Goal: Task Accomplishment & Management: Use online tool/utility

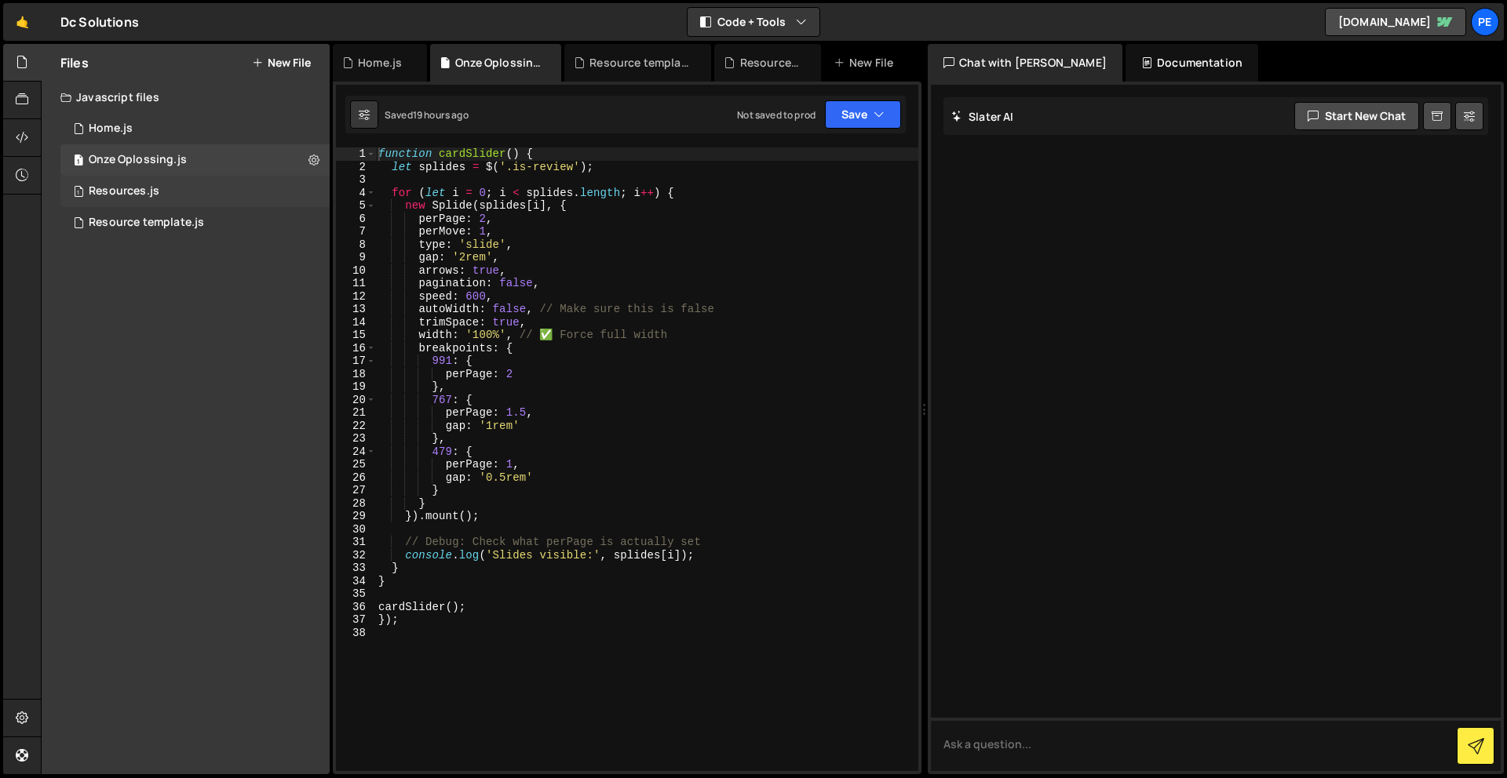
click at [175, 191] on div "1 Resources.js 0" at bounding box center [194, 191] width 269 height 31
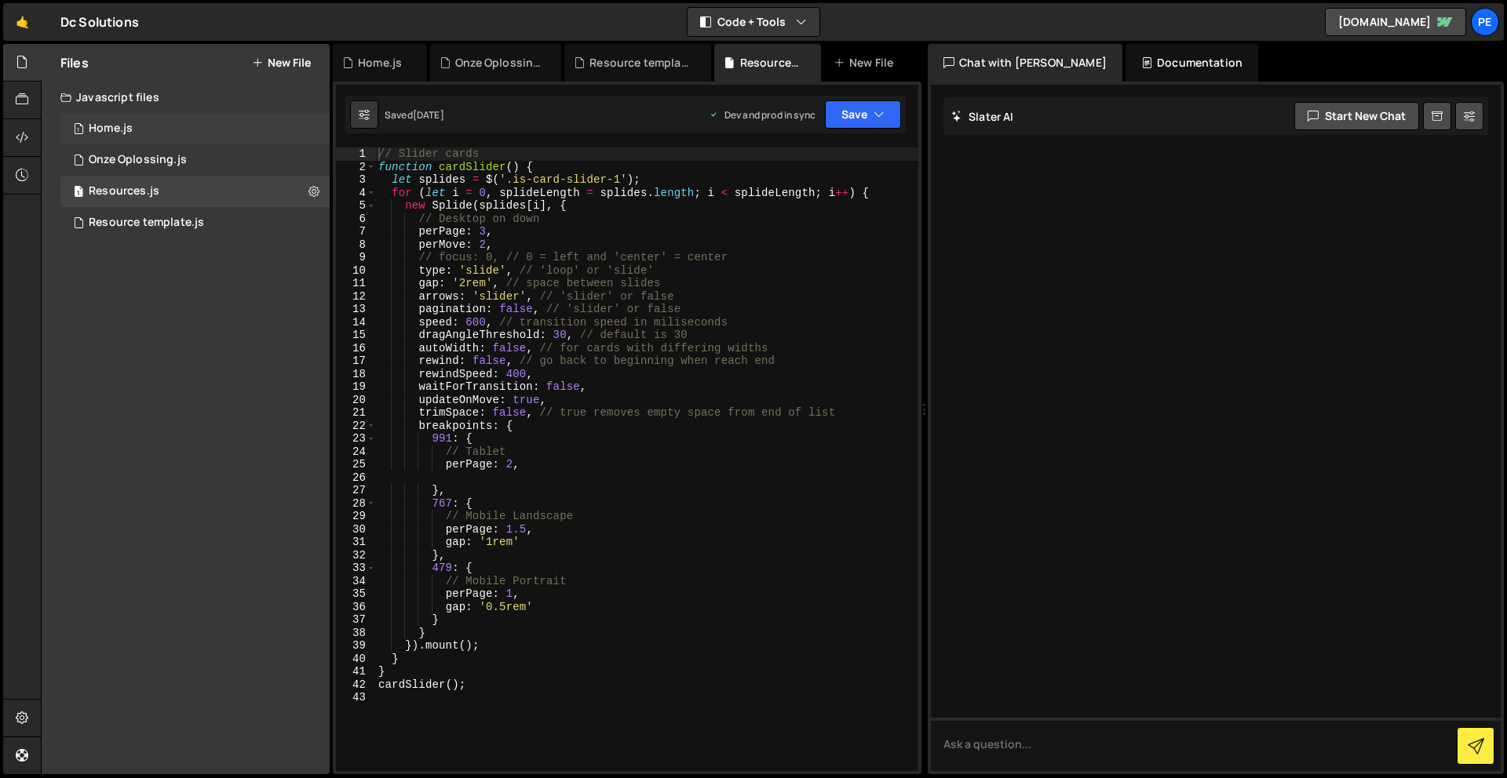
click at [164, 131] on div "1 Home.js 0" at bounding box center [194, 128] width 269 height 31
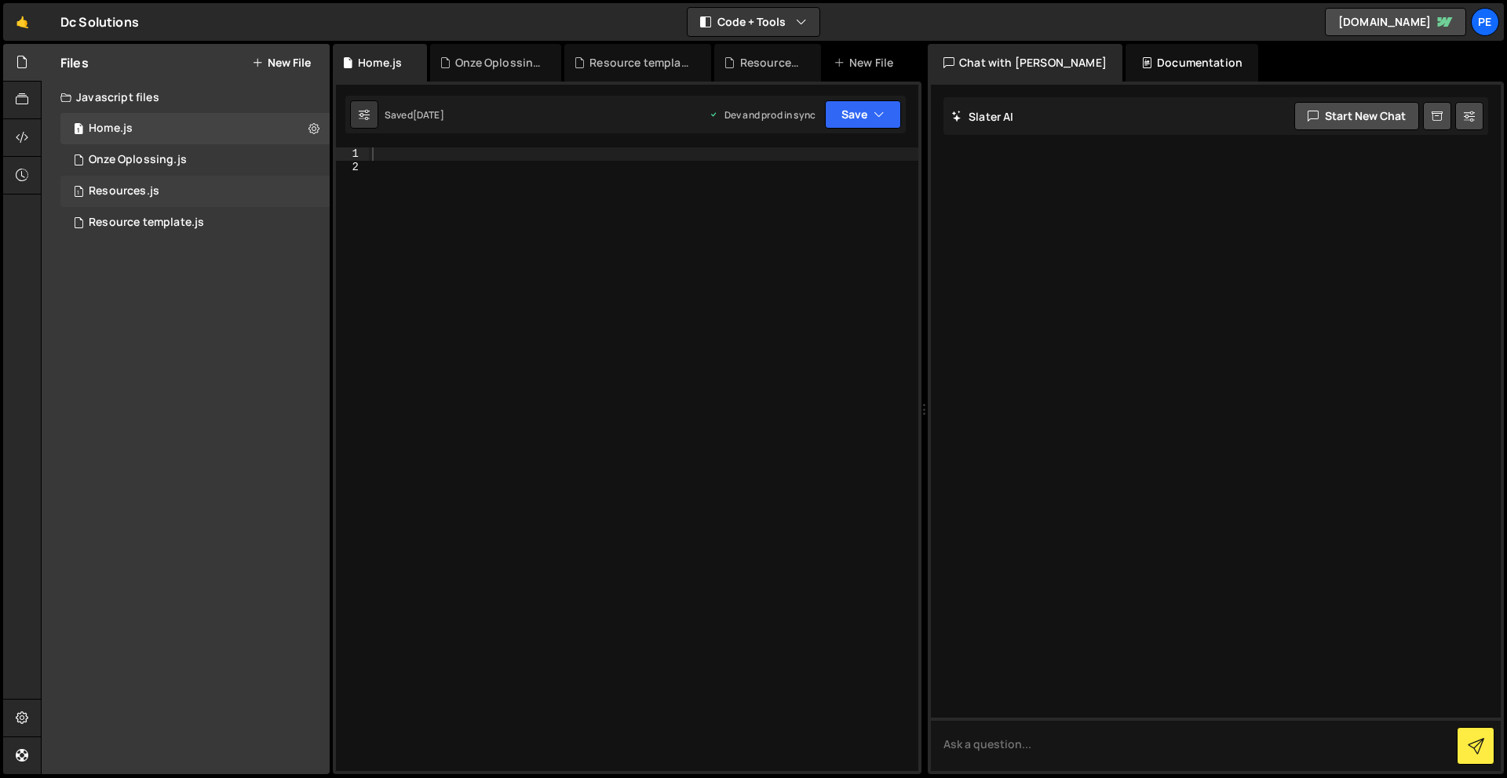
click at [159, 190] on div "1 Resources.js 0" at bounding box center [194, 191] width 269 height 31
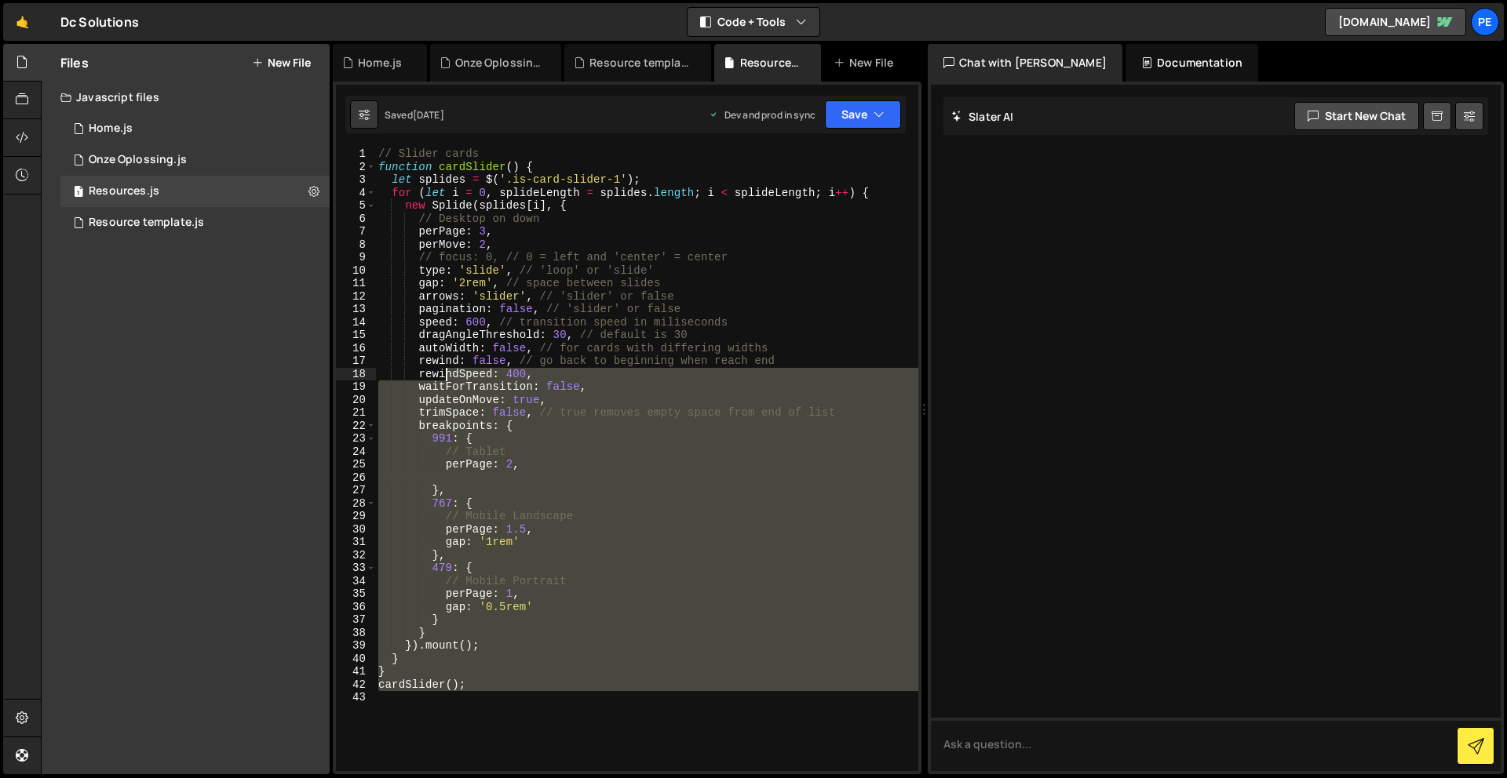
drag, startPoint x: 535, startPoint y: 770, endPoint x: 378, endPoint y: 6, distance: 779.5
click at [378, 6] on div "Hold on a sec... Are you certain you wish to leave this page? Any changes you'v…" at bounding box center [753, 389] width 1507 height 778
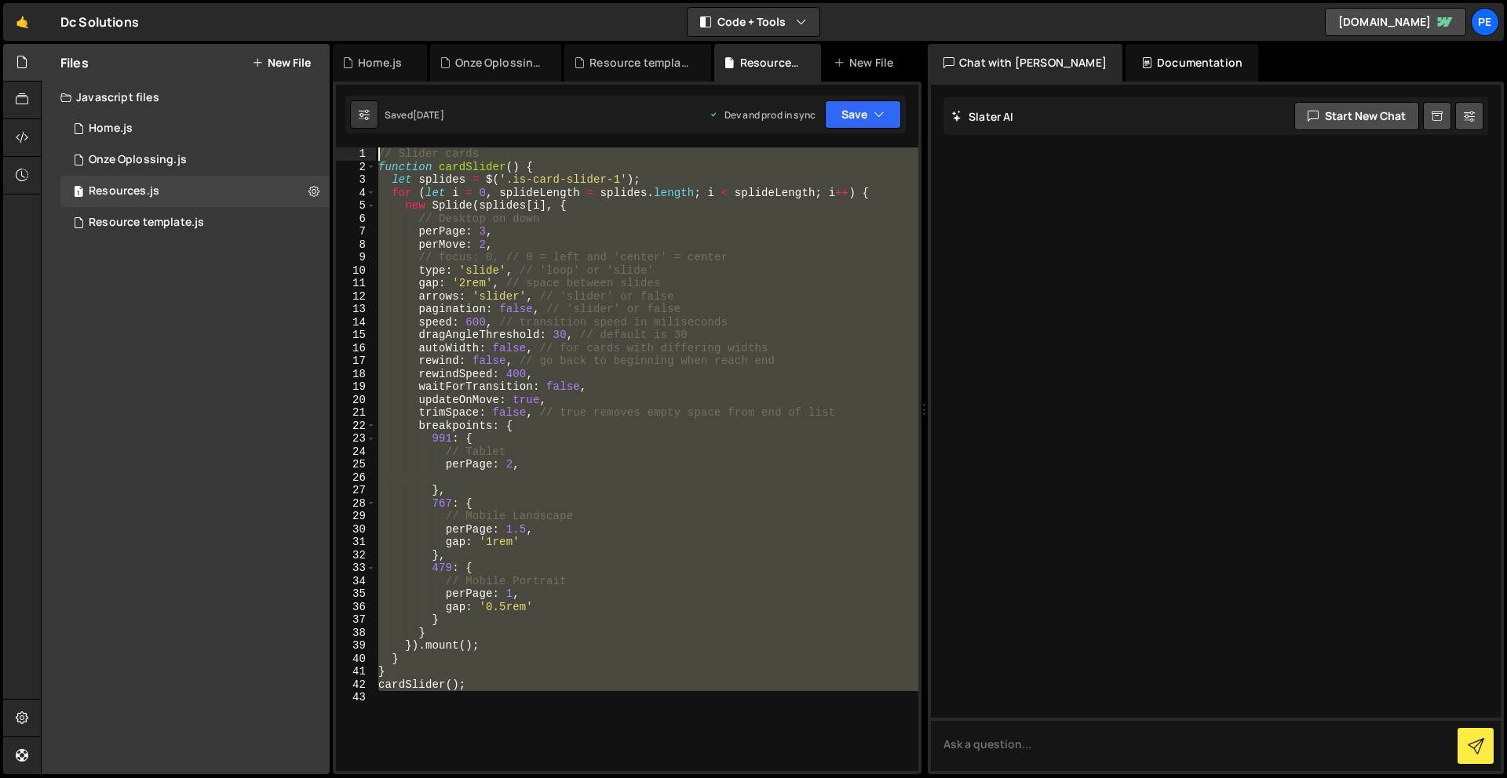
type textarea "// Slider cards function cardSlider() {"
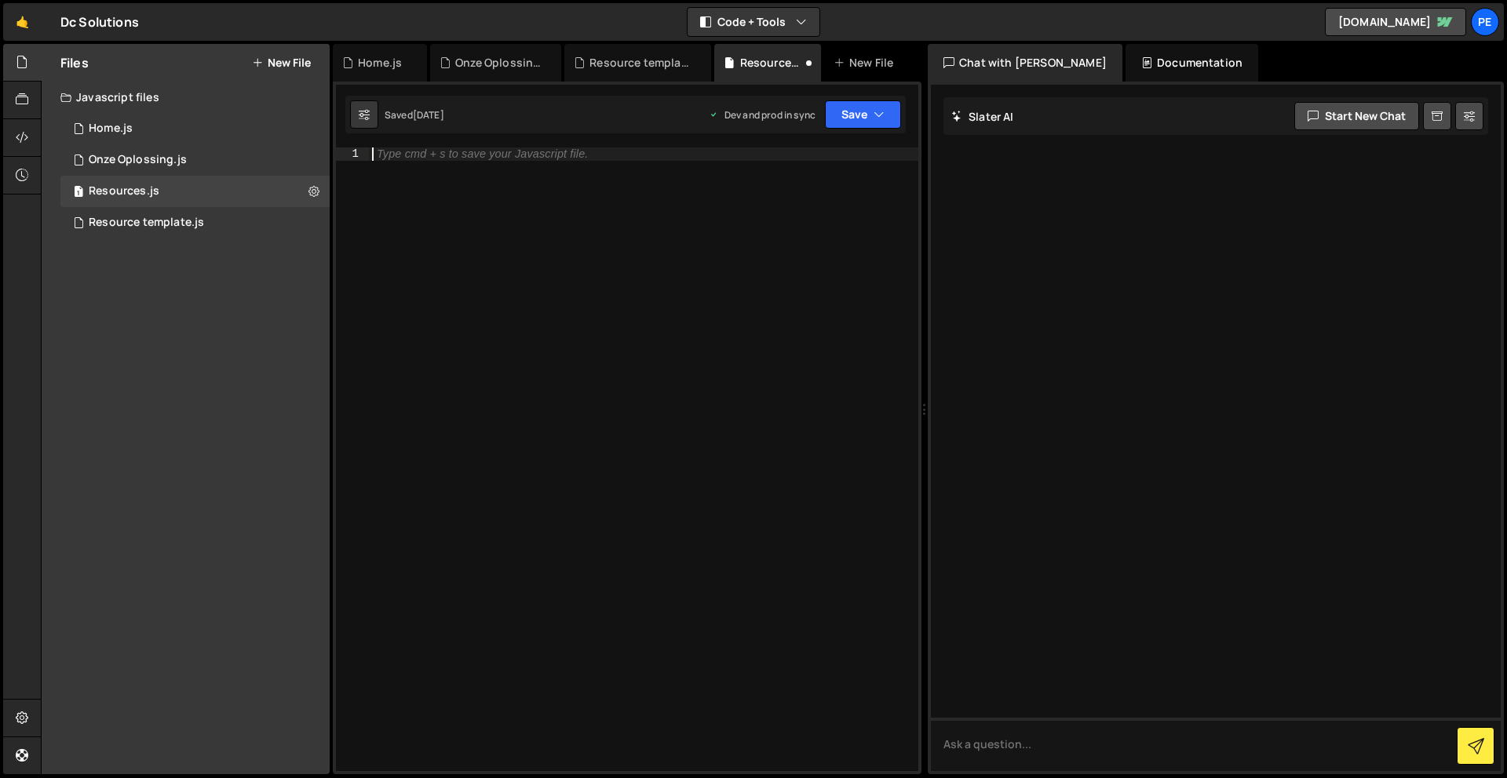
click at [641, 290] on div "Type cmd + s to save your Javascript file." at bounding box center [643, 473] width 549 height 650
click at [1355, 24] on icon at bounding box center [1445, 21] width 15 height 9
click at [574, 258] on div "Type cmd + s to save your Javascript file." at bounding box center [643, 473] width 549 height 650
click at [324, 191] on button at bounding box center [314, 191] width 28 height 28
type input "Resources"
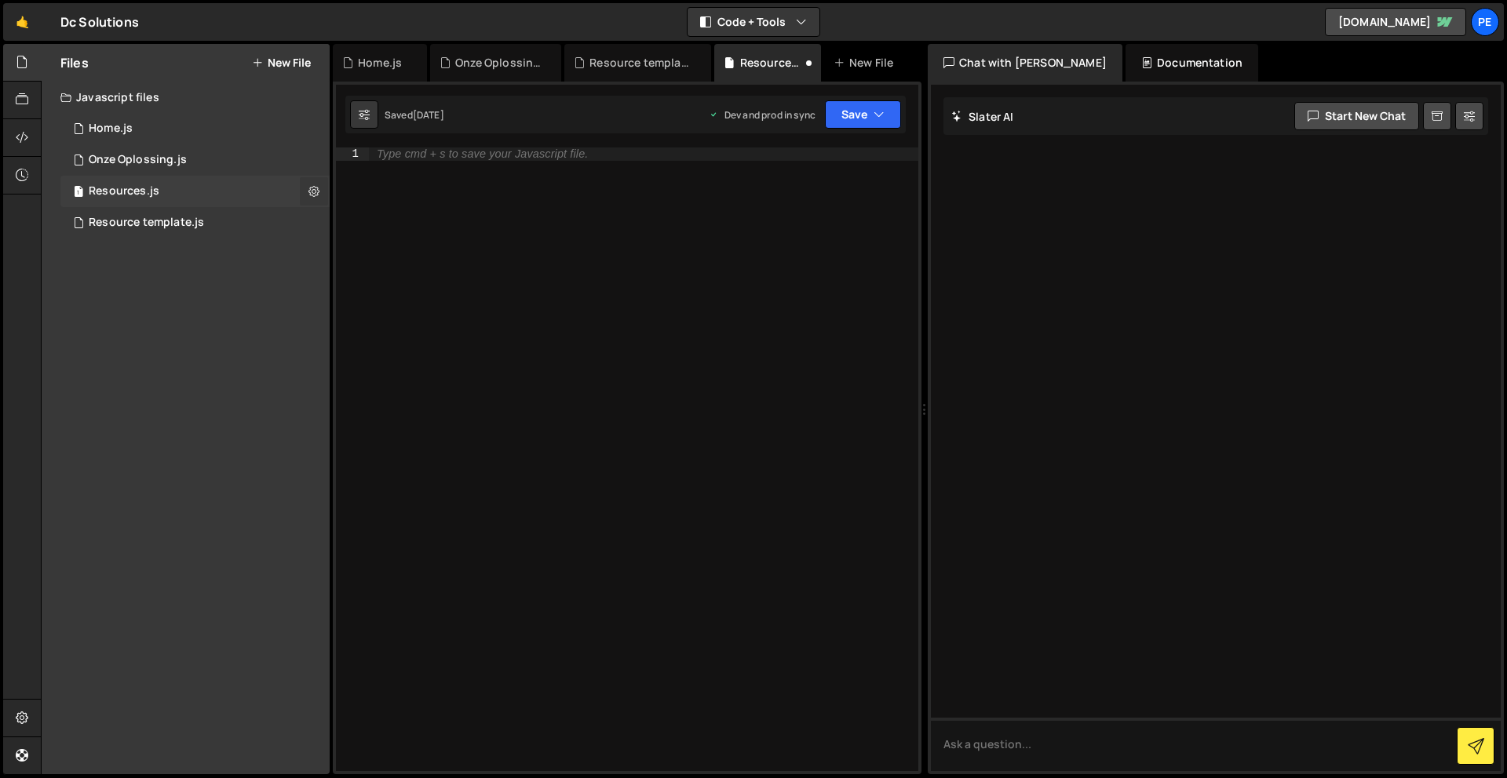
radio input "true"
checkbox input "true"
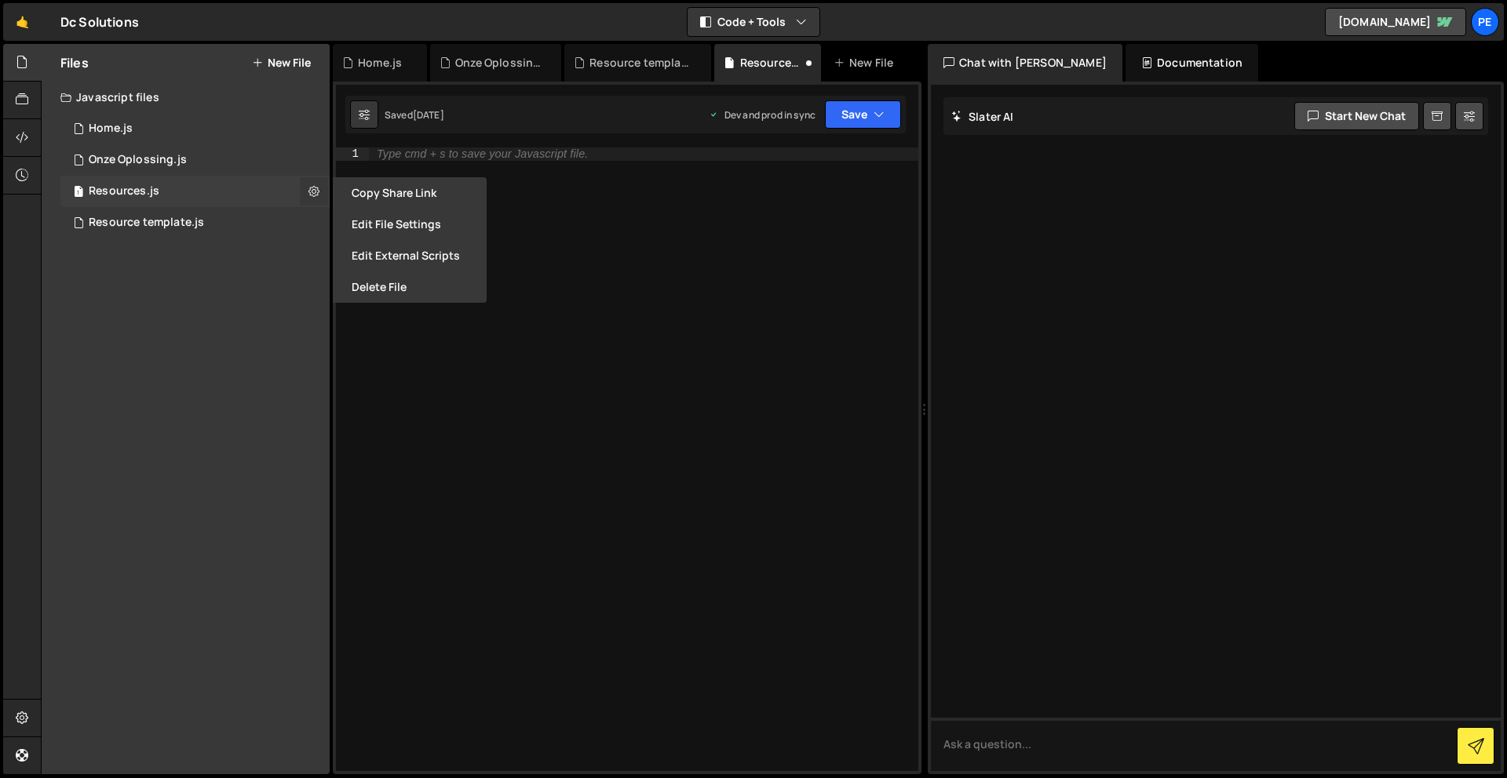
click at [311, 190] on icon at bounding box center [313, 191] width 11 height 15
type input "Resources"
radio input "true"
checkbox input "true"
click at [311, 190] on icon at bounding box center [313, 191] width 11 height 15
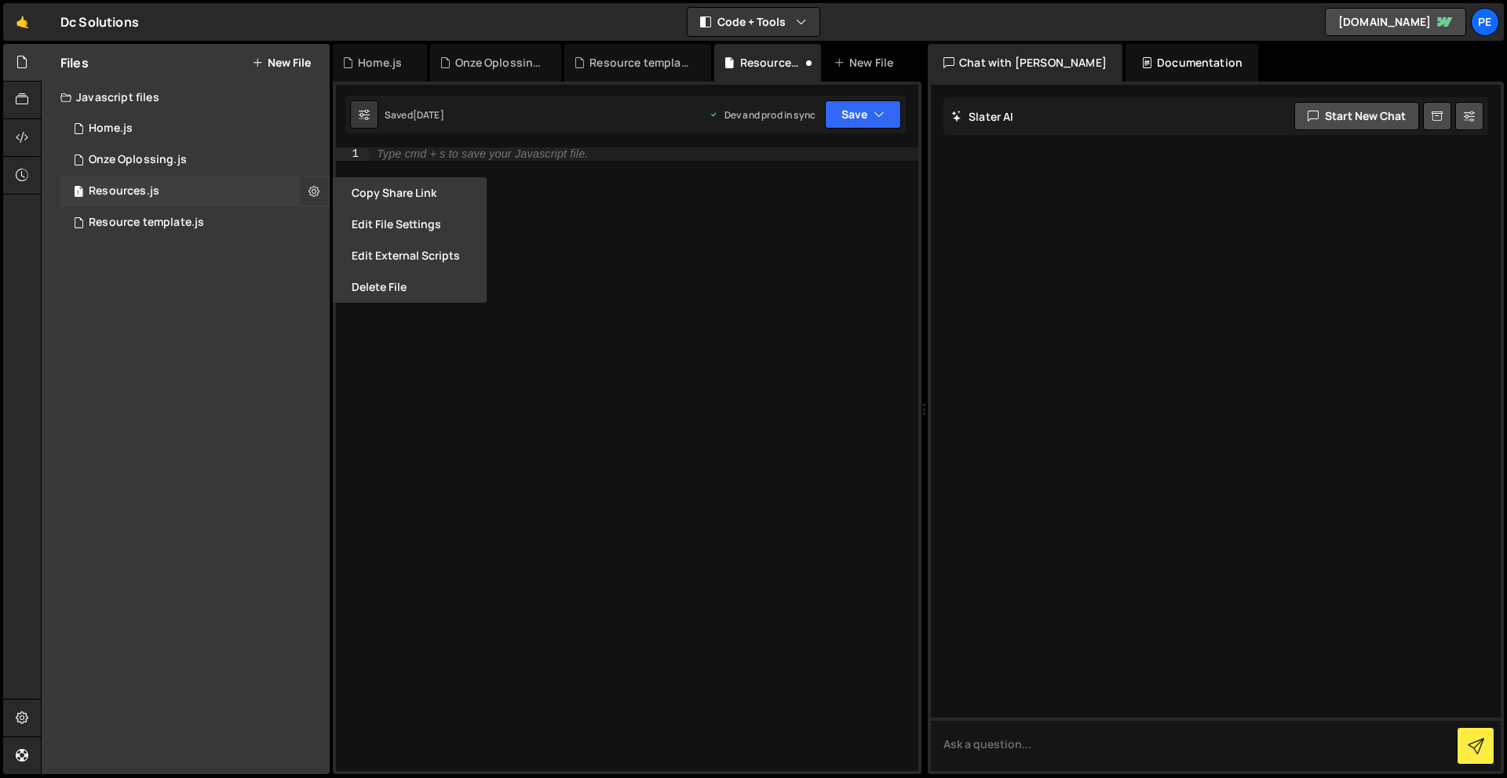
type input "Resources"
radio input "true"
checkbox input "true"
click at [395, 218] on button "Edit File Settings" at bounding box center [410, 224] width 154 height 31
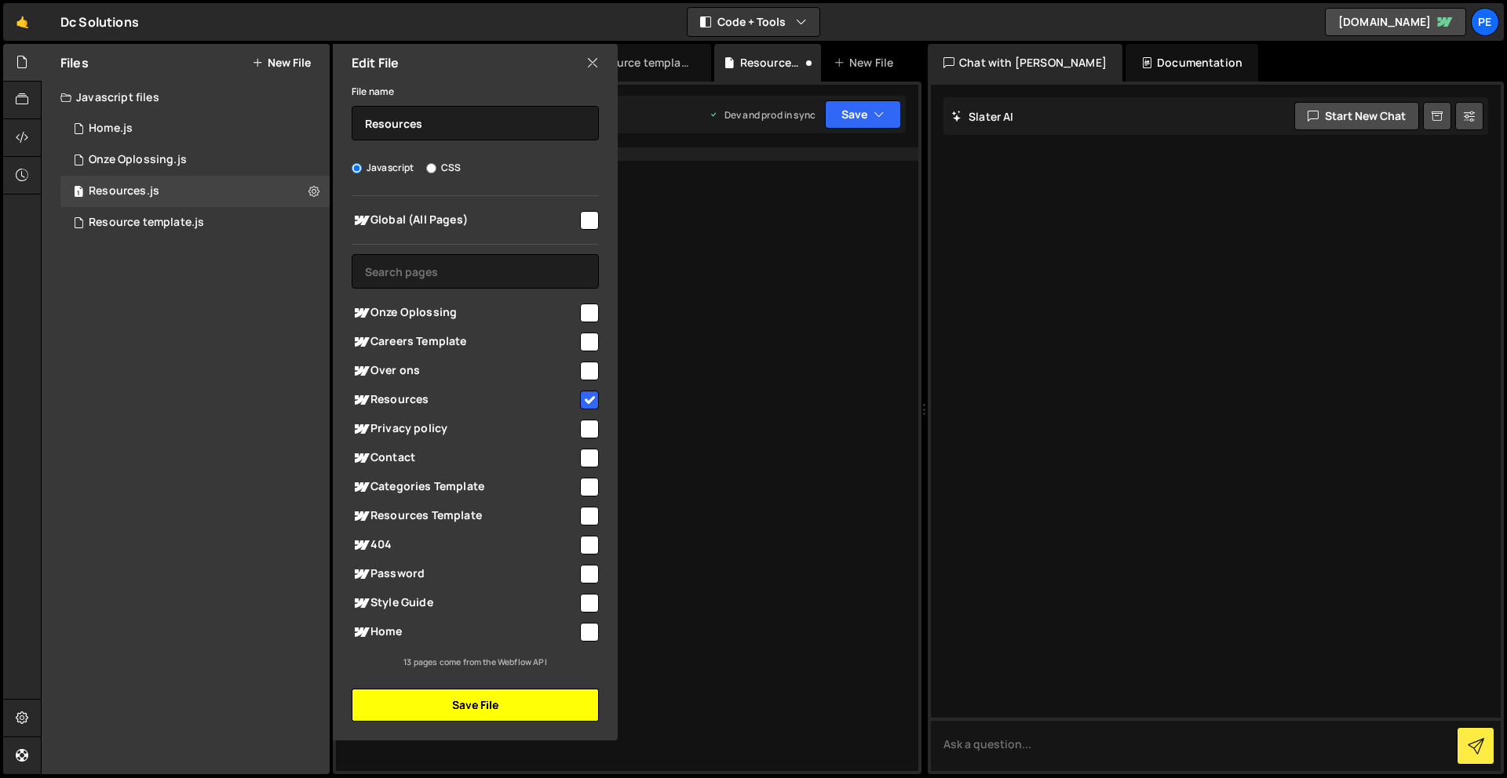
click at [519, 714] on button "Save File" at bounding box center [475, 705] width 247 height 33
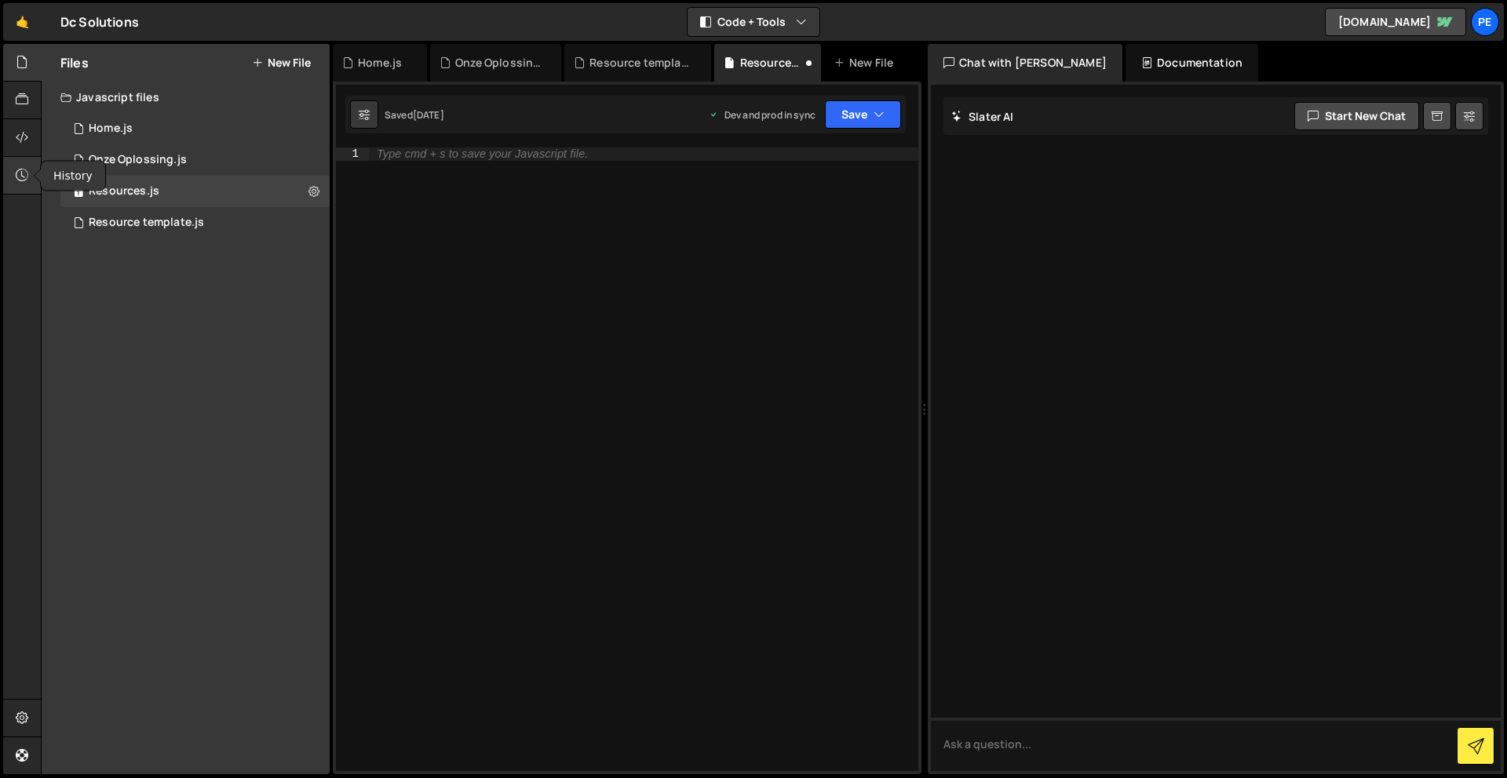
click at [11, 177] on div at bounding box center [22, 176] width 38 height 38
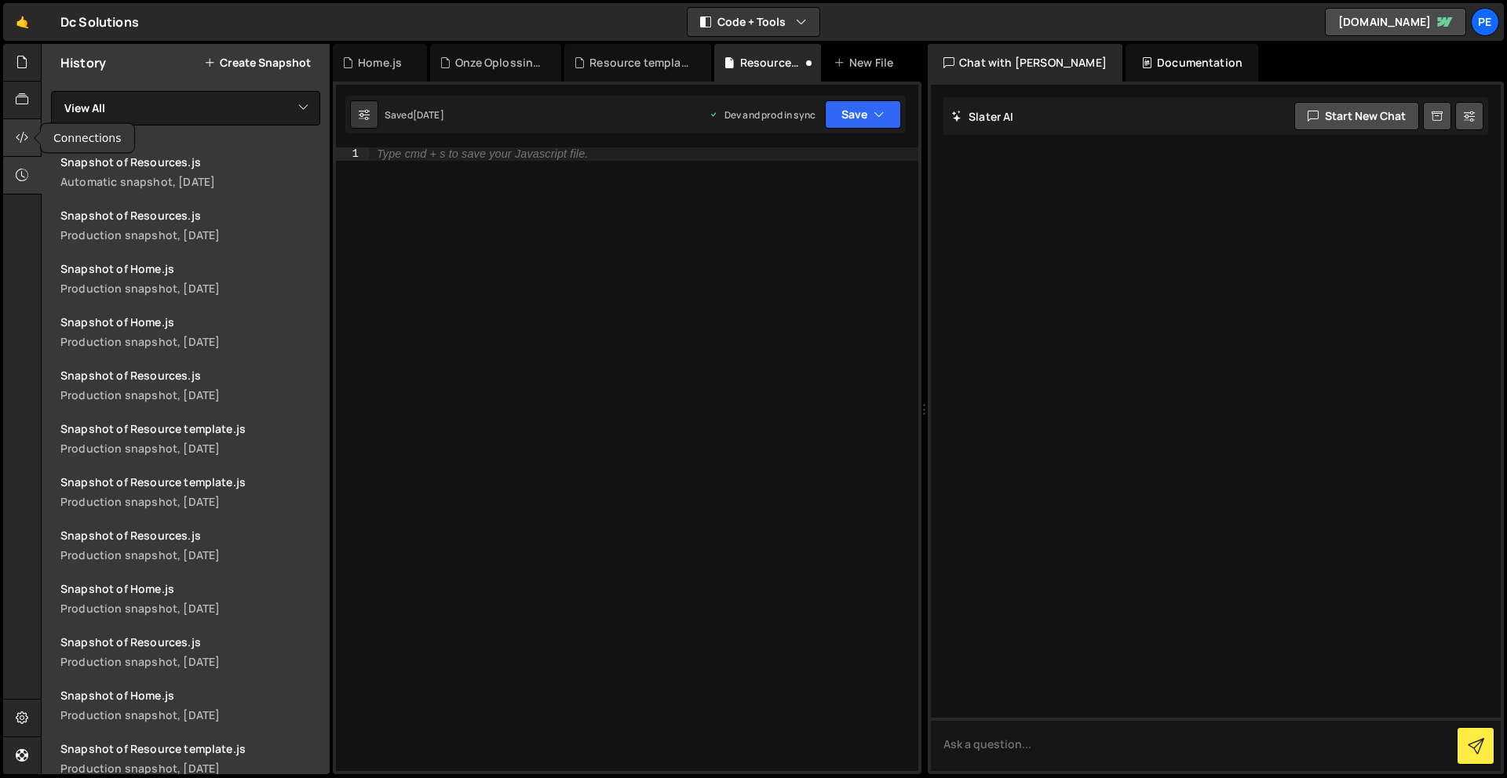
click at [20, 132] on icon at bounding box center [22, 137] width 13 height 17
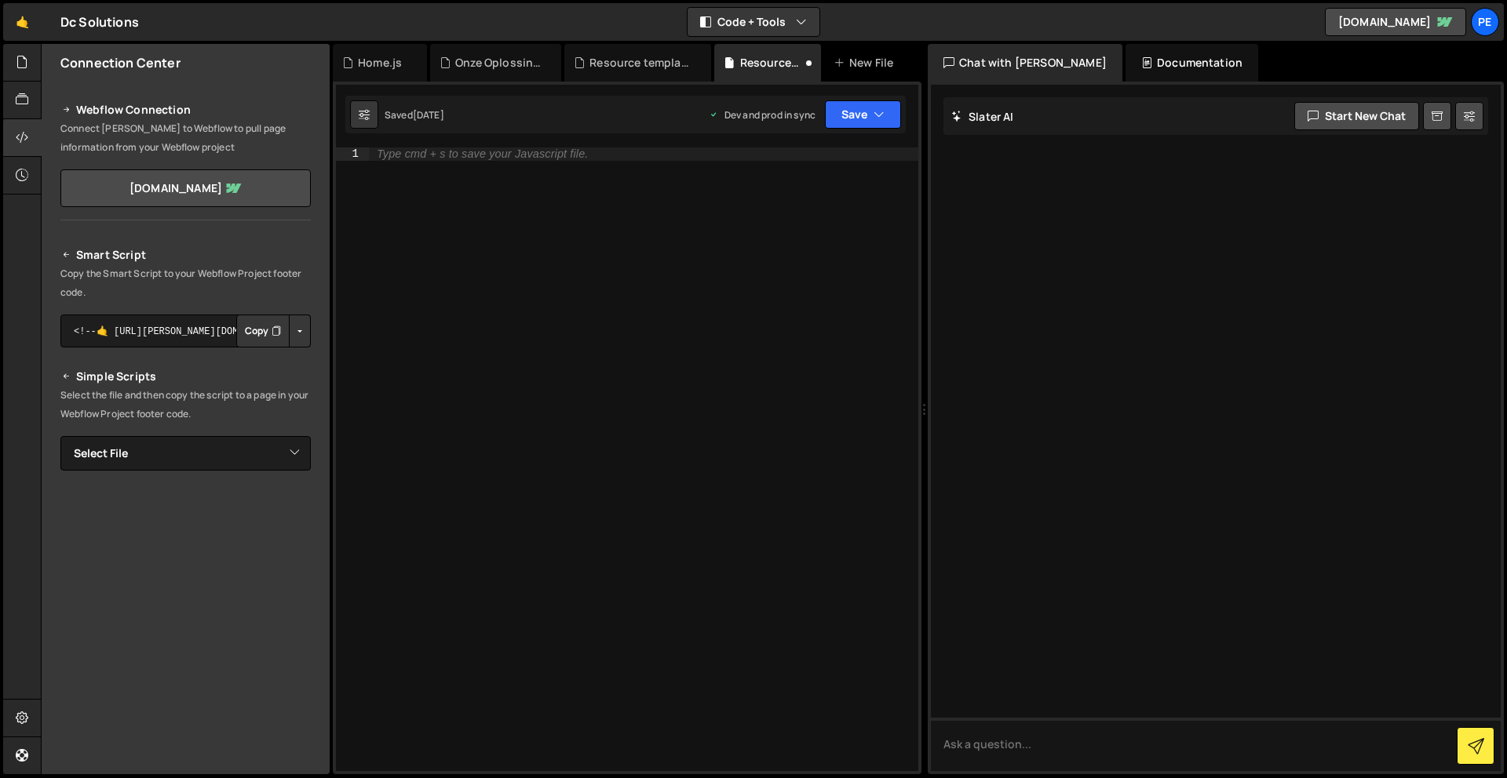
scroll to position [54, 0]
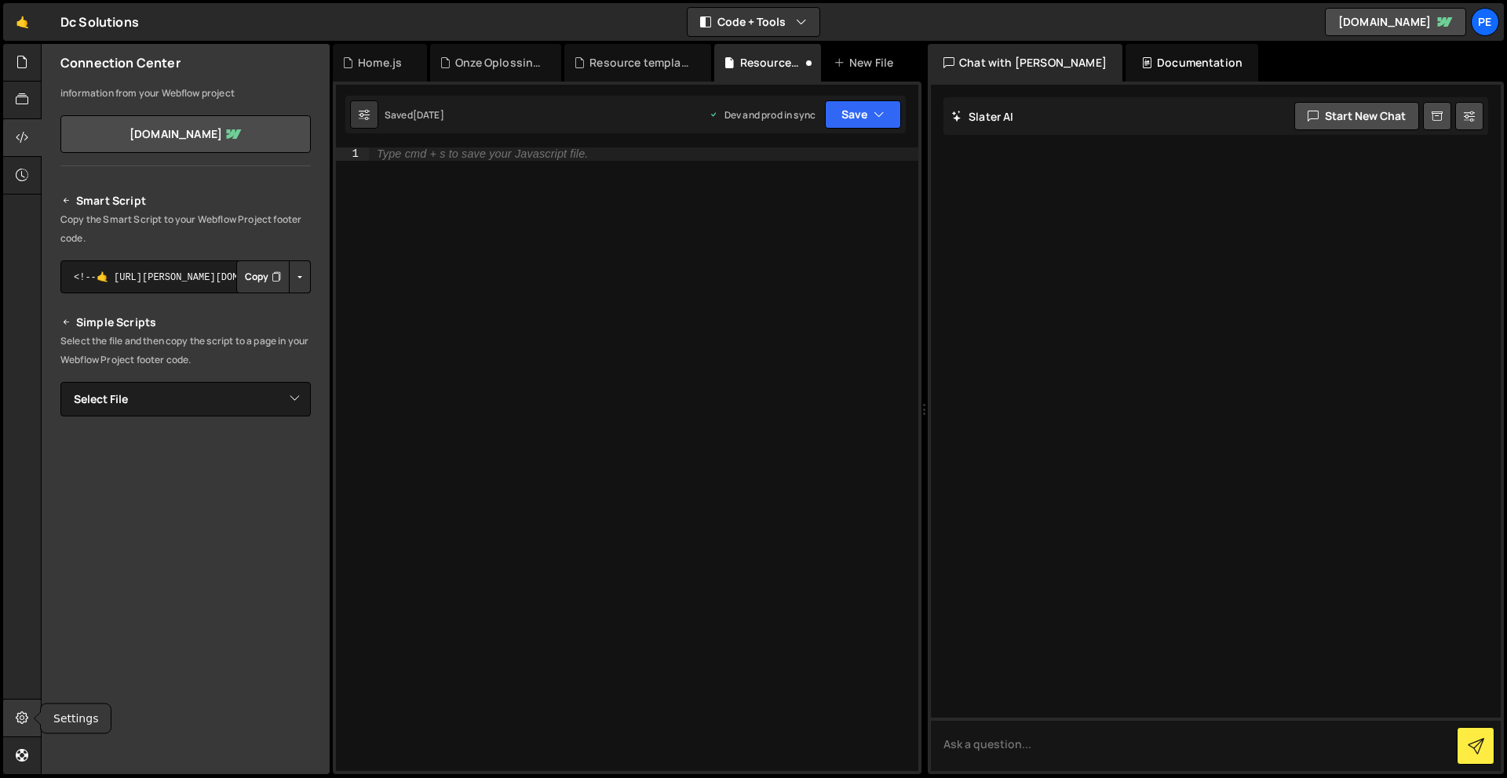
click at [17, 714] on icon at bounding box center [22, 717] width 13 height 17
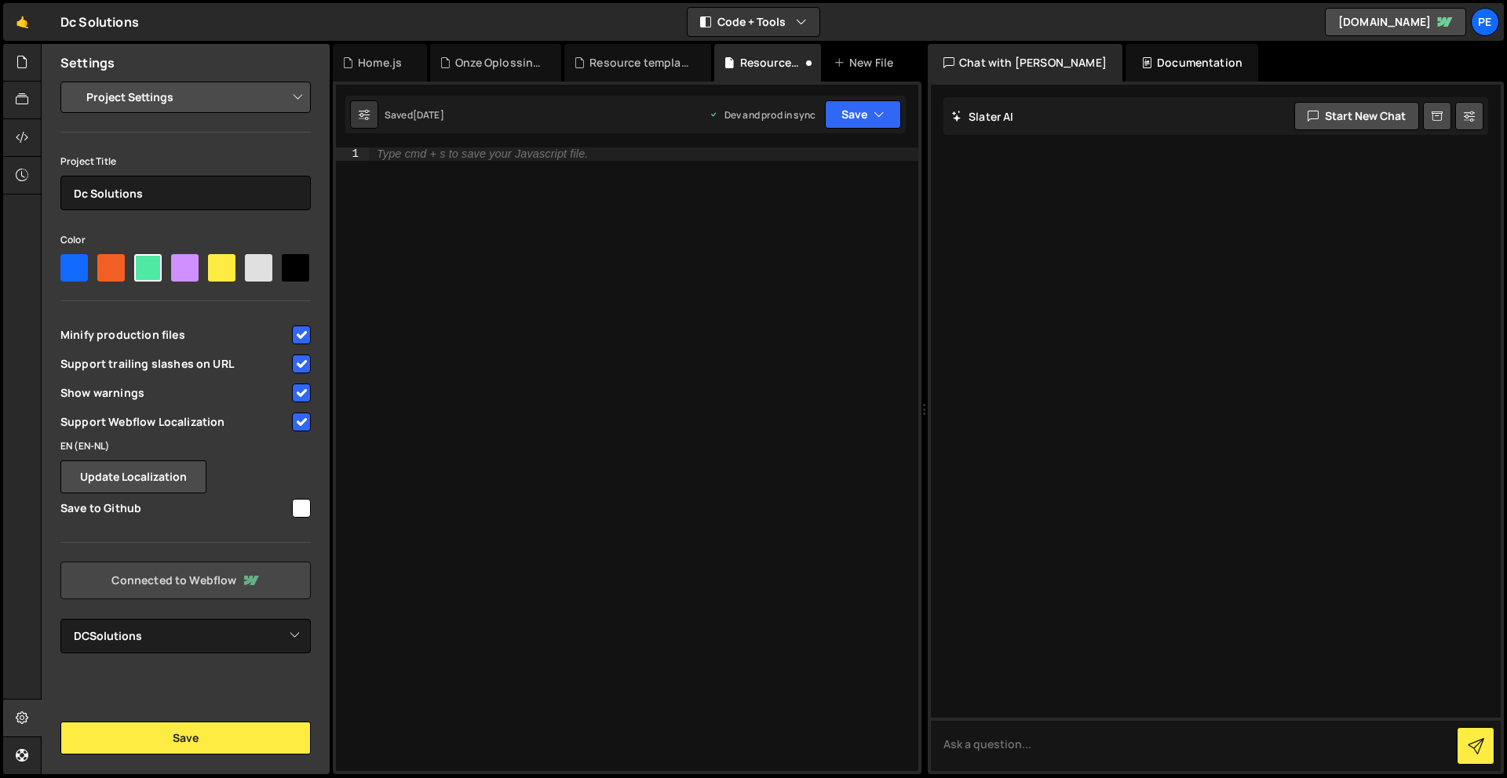
click at [226, 571] on link "Connected to Webflow" at bounding box center [185, 581] width 250 height 38
select select "68d0ebd3468fd7cee4f12a8e"
click at [279, 744] on button "Save" at bounding box center [185, 738] width 250 height 33
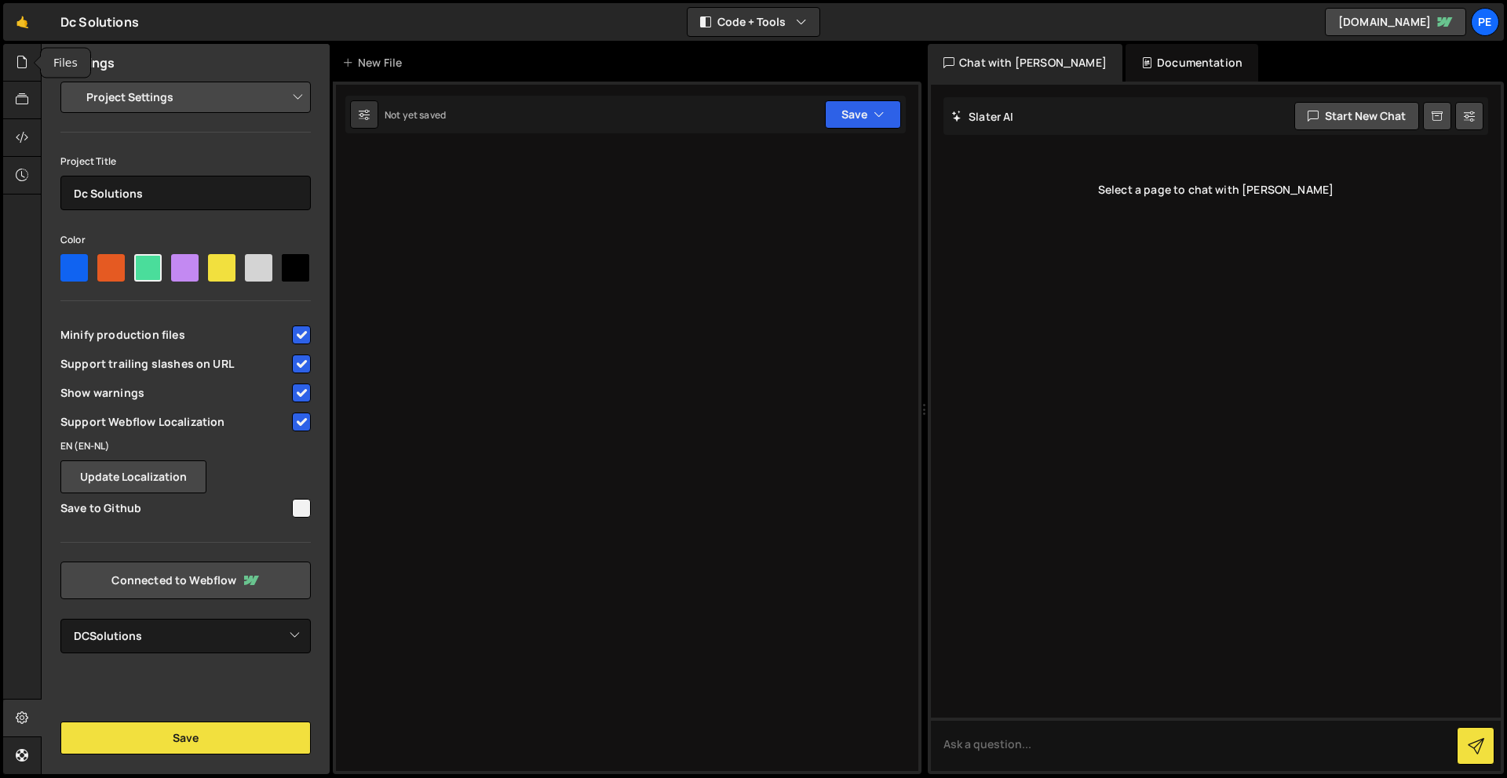
select select "68d0ebd3468fd7cee4f12a8e"
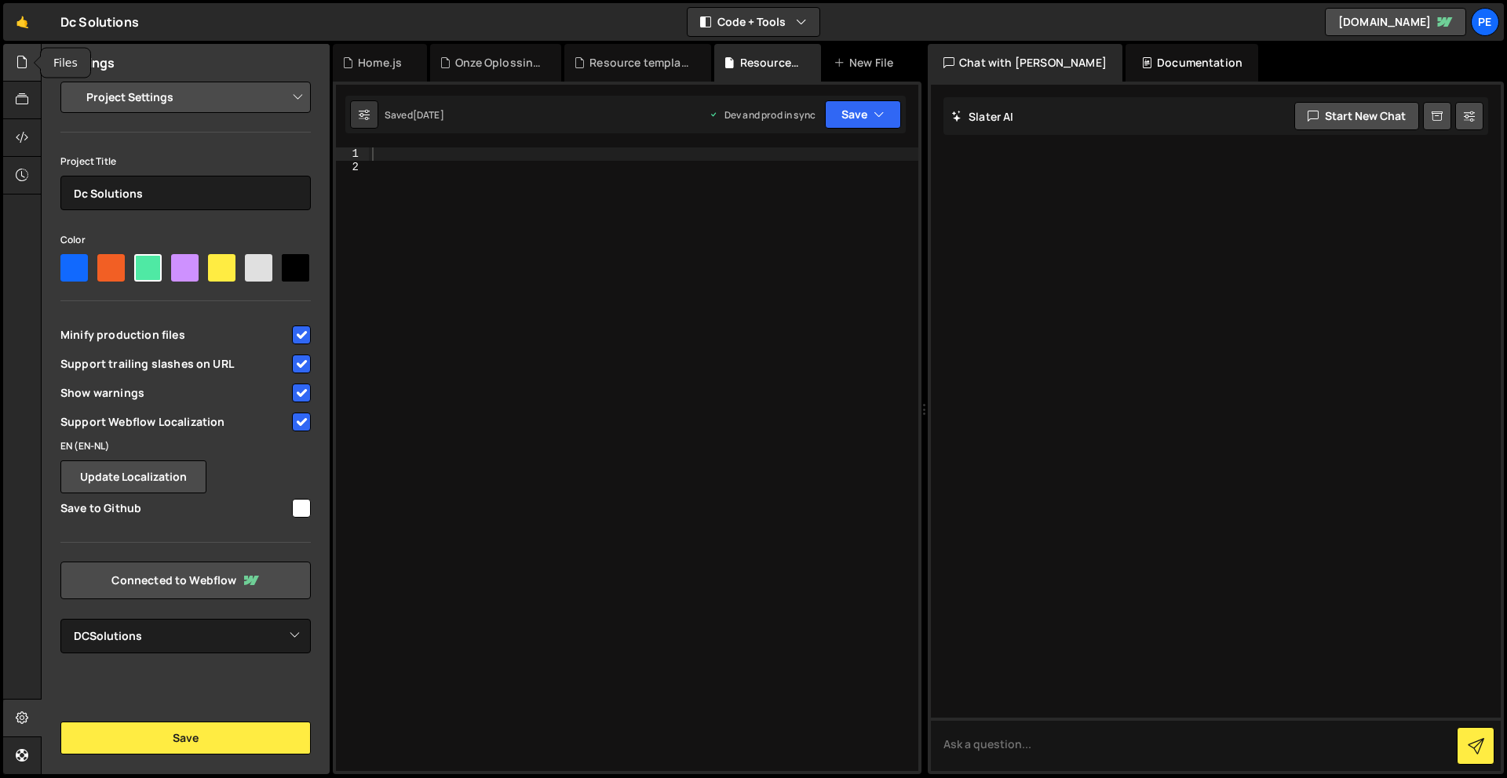
click at [20, 60] on icon at bounding box center [22, 61] width 13 height 17
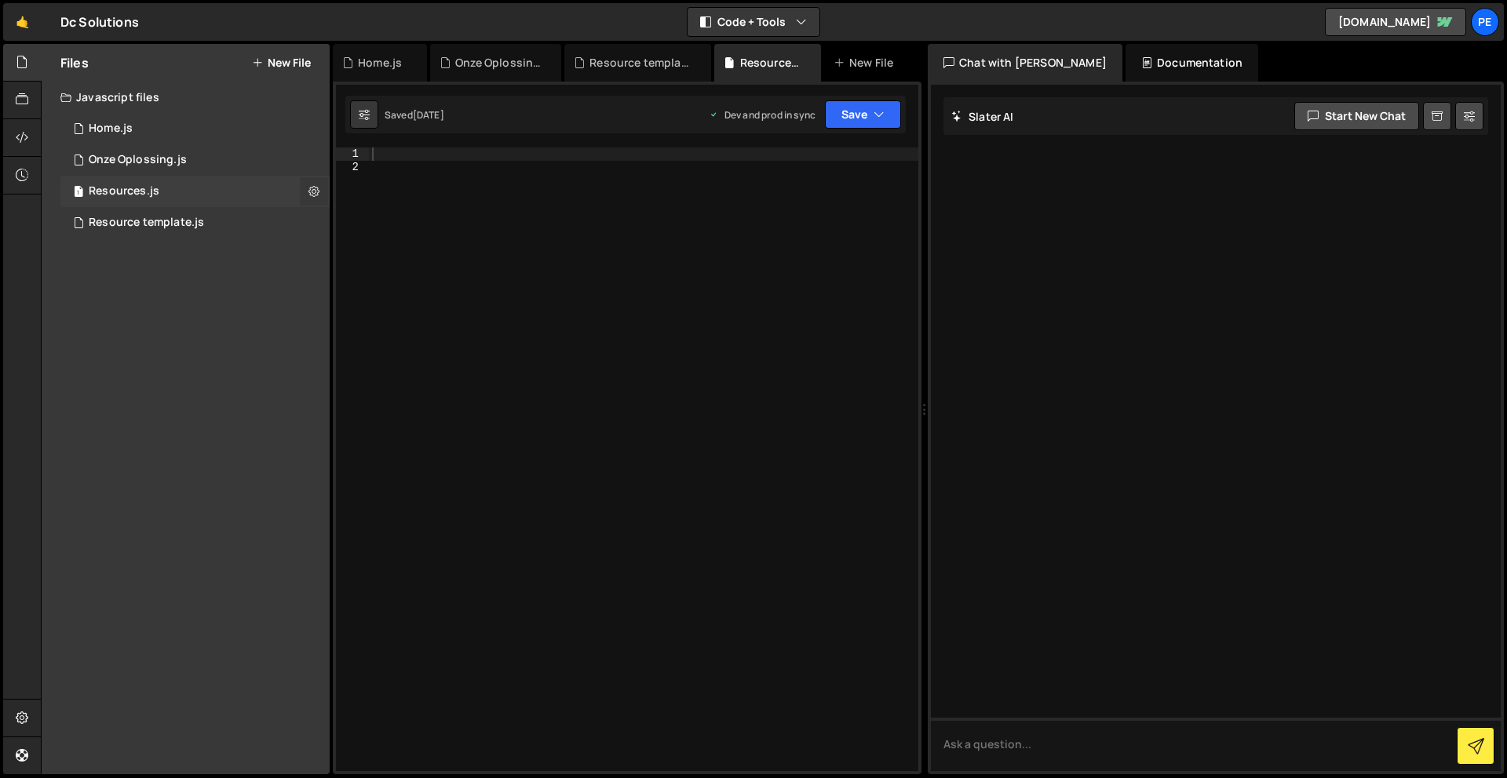
click at [312, 191] on icon at bounding box center [313, 191] width 11 height 15
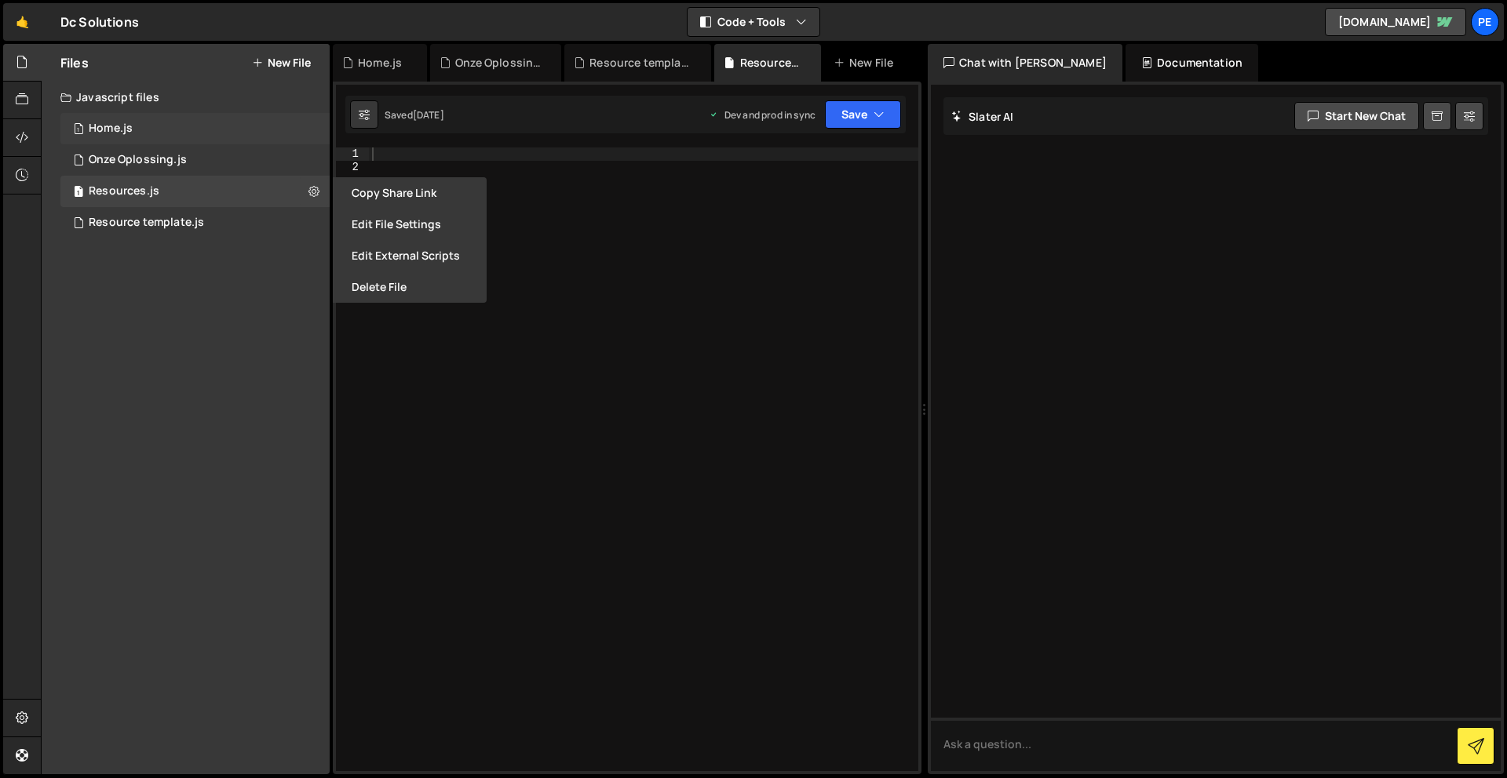
click at [217, 113] on div "1 Home.js 0" at bounding box center [194, 128] width 269 height 31
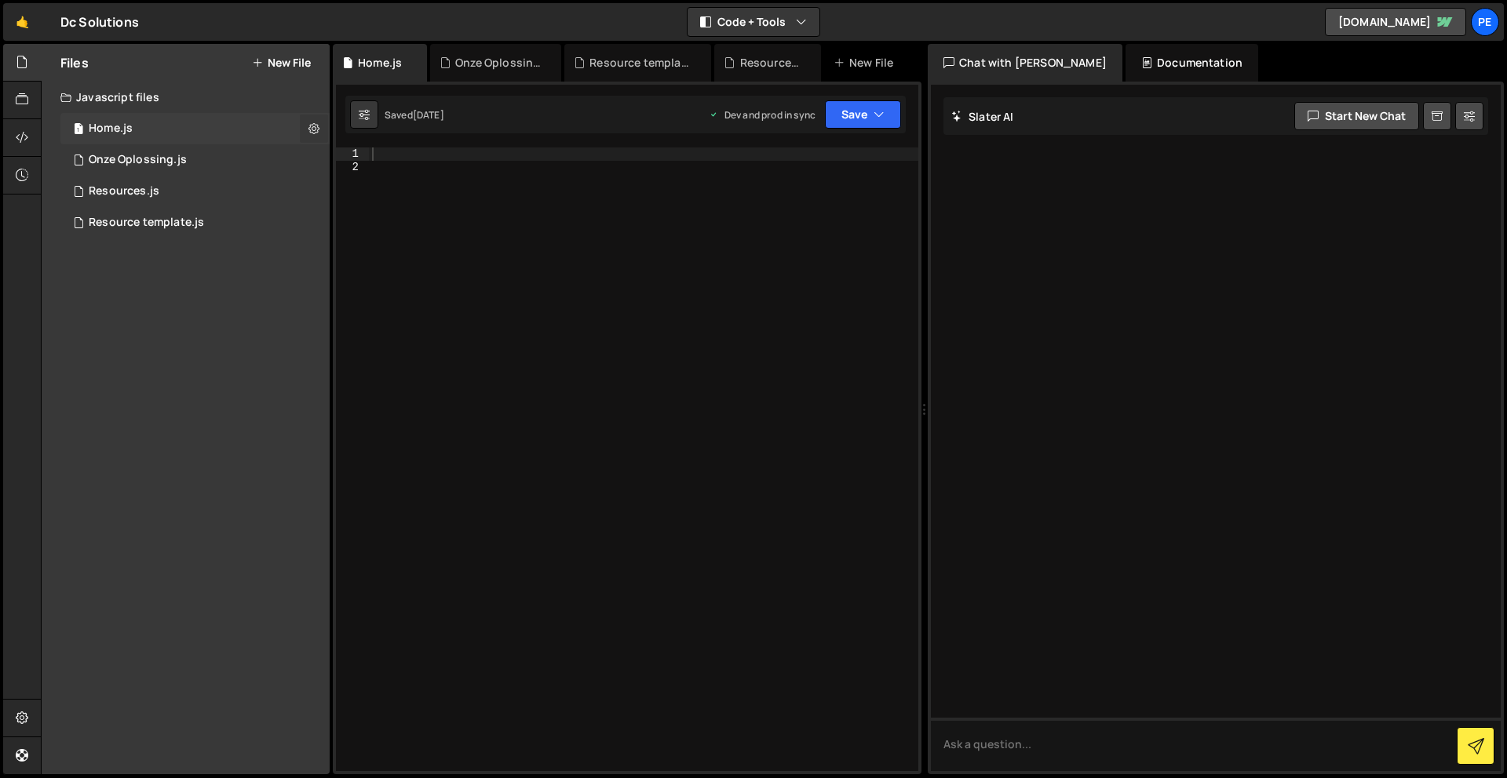
click at [309, 126] on icon at bounding box center [313, 128] width 11 height 15
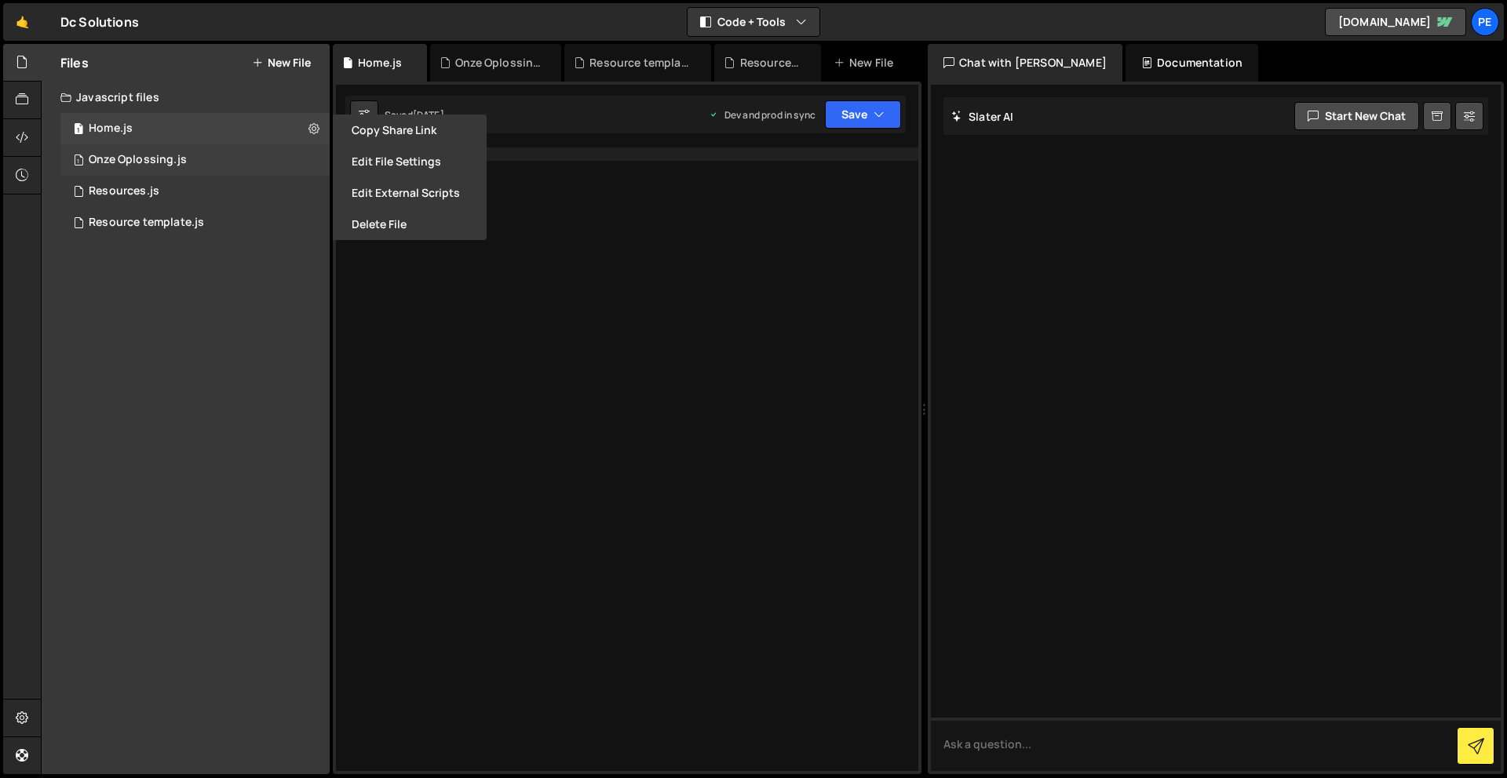
click at [300, 169] on div "1 Onze Oplossing.js 0" at bounding box center [194, 159] width 269 height 31
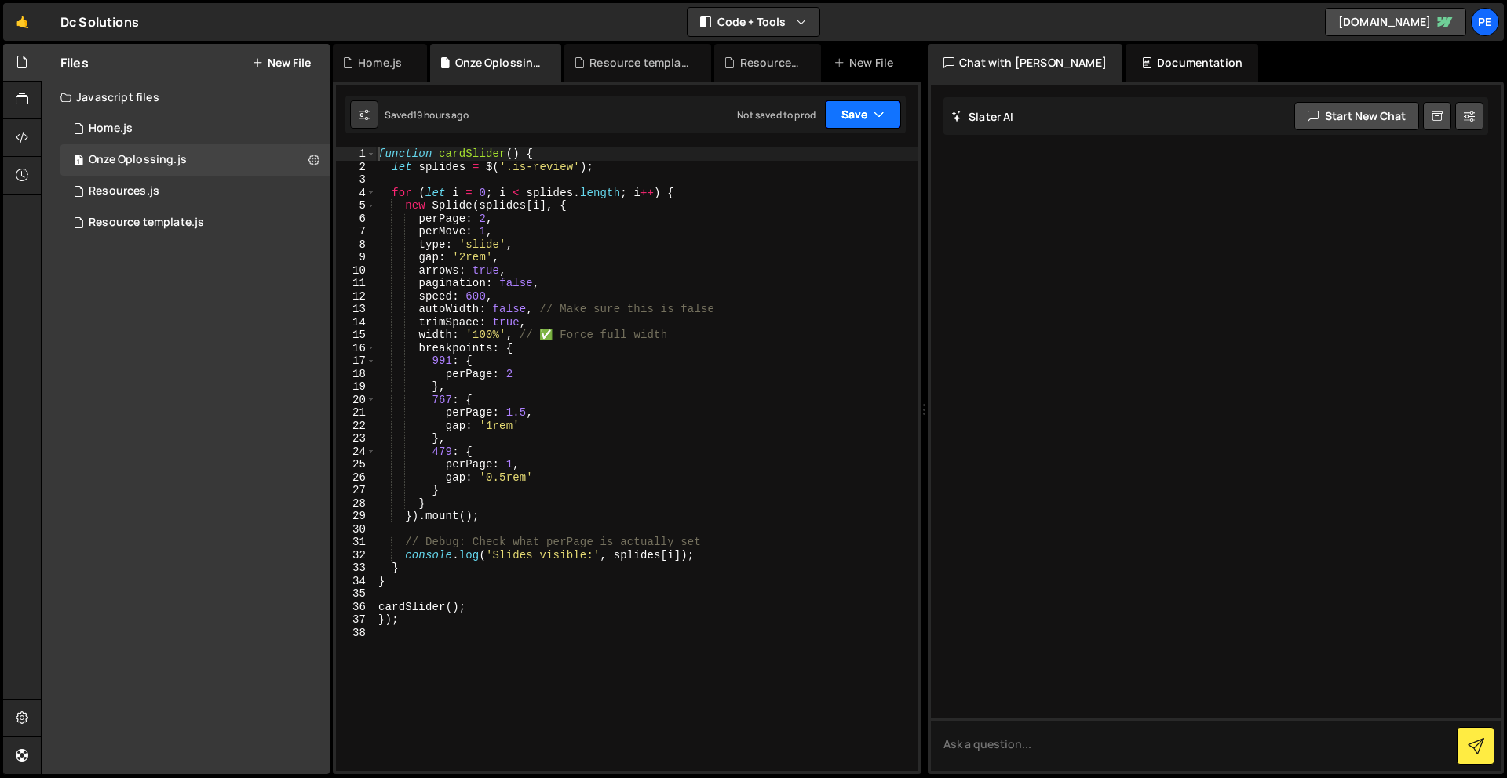
click at [861, 126] on button "Save" at bounding box center [863, 114] width 76 height 28
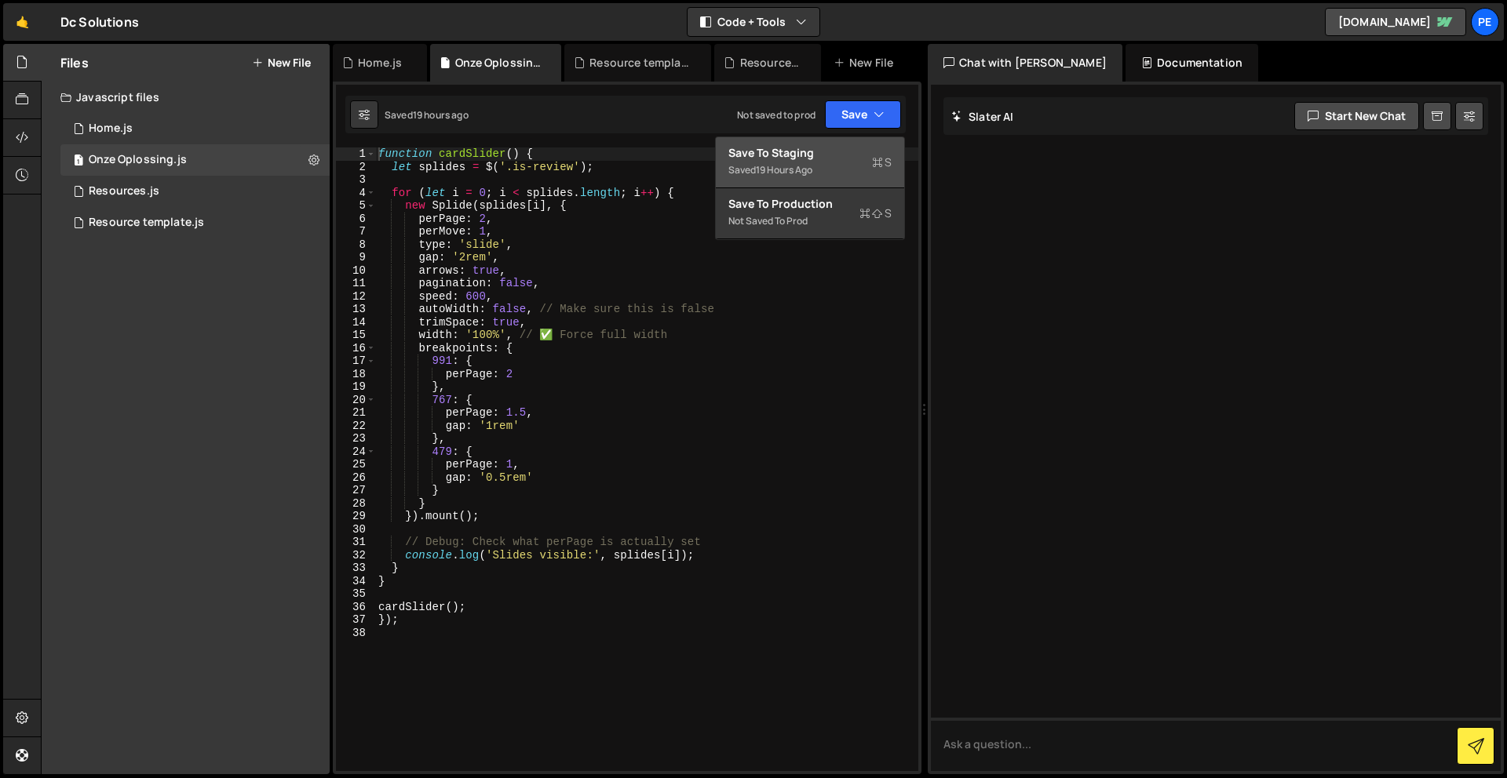
click at [847, 169] on div "Saved 19 hours ago" at bounding box center [809, 170] width 163 height 19
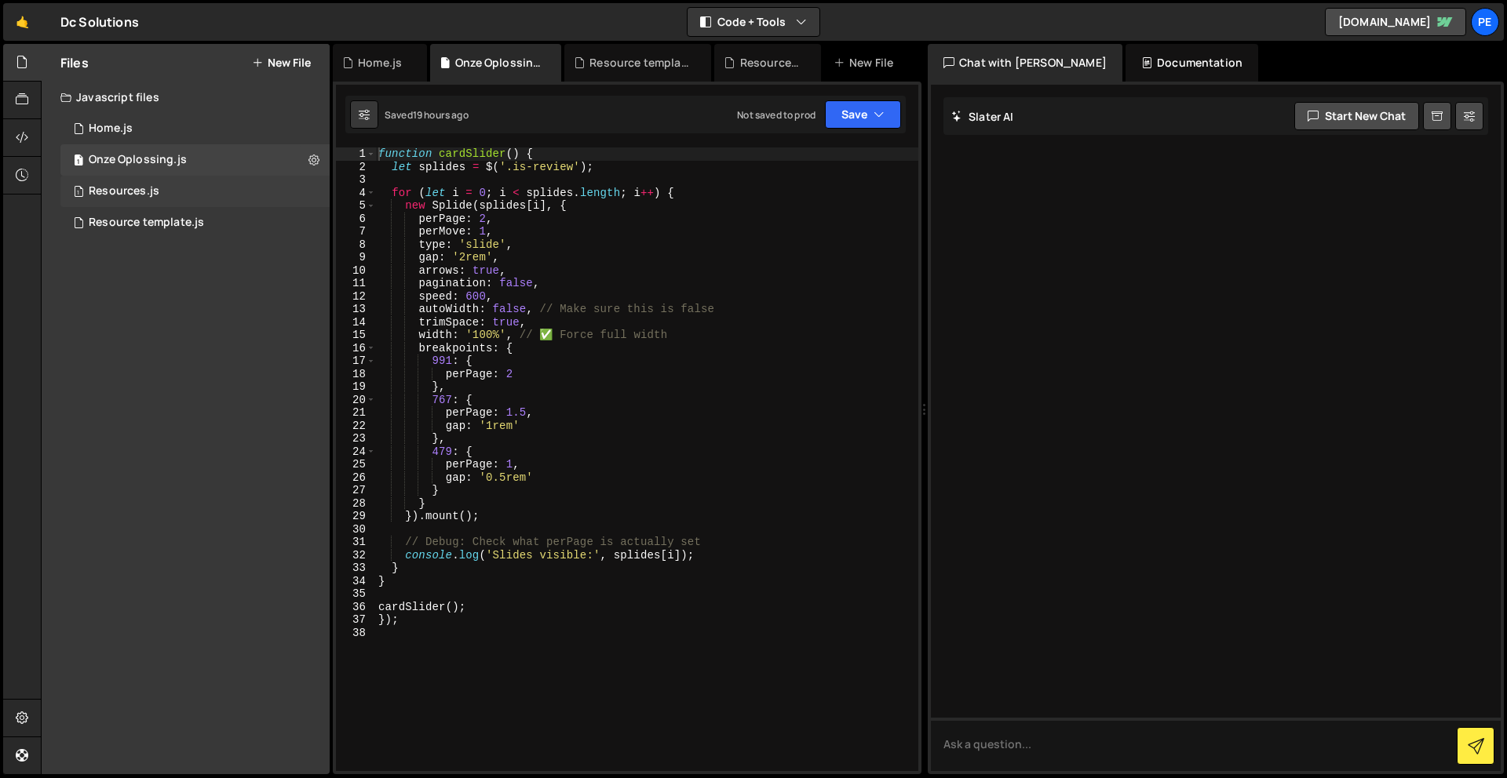
click at [115, 181] on div "1 Resources.js 0" at bounding box center [194, 191] width 269 height 31
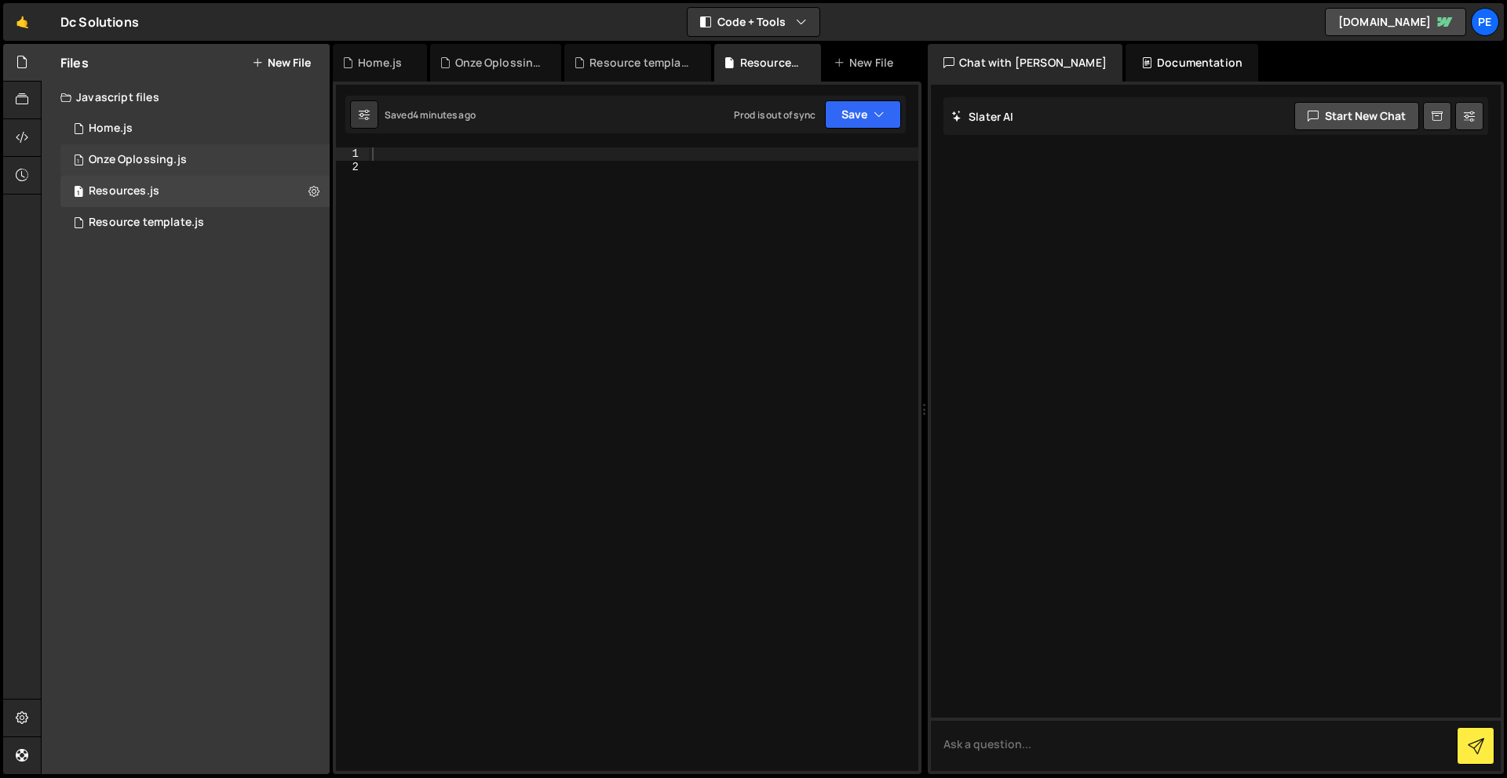
click at [148, 151] on div "1 Onze Oplossing.js 0" at bounding box center [194, 159] width 269 height 31
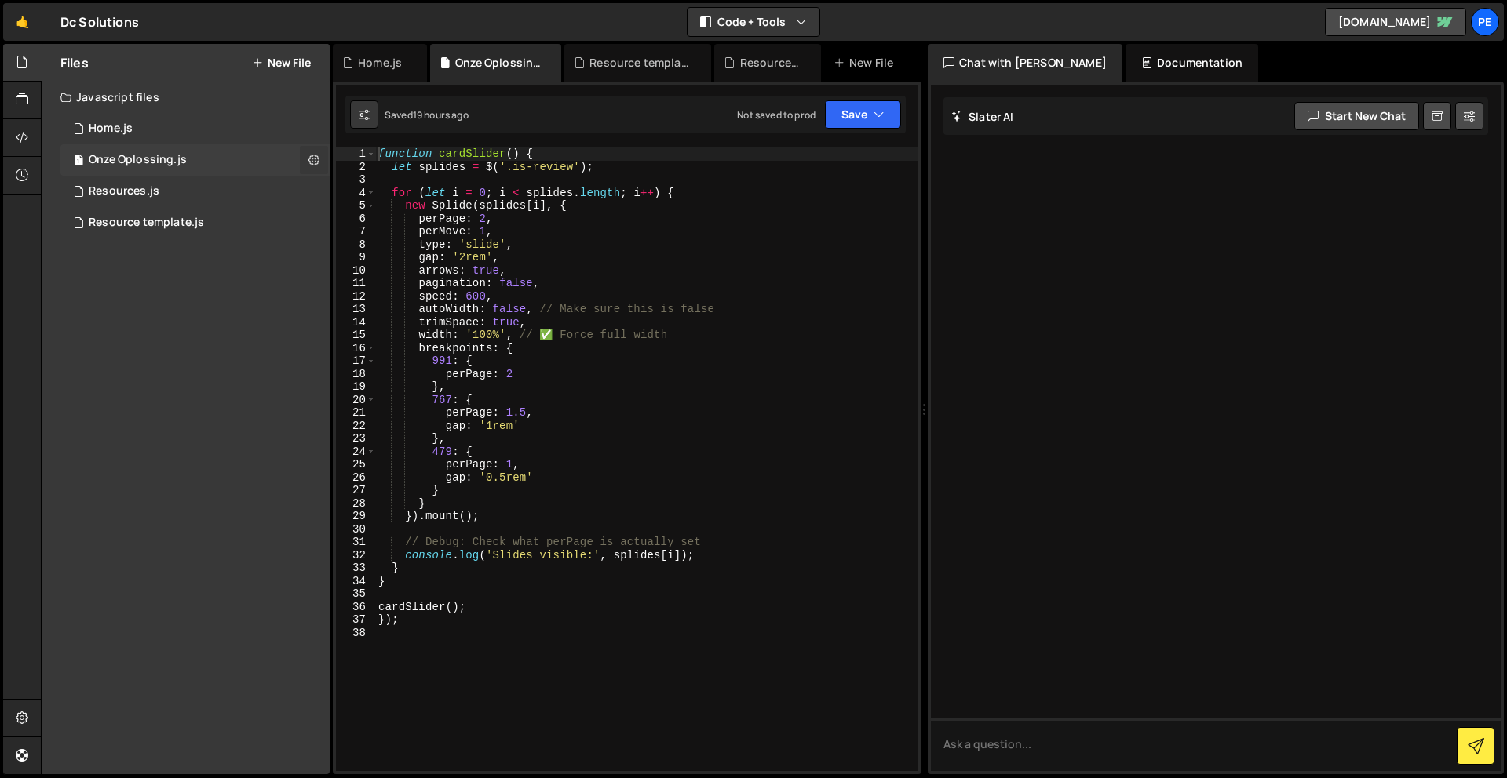
click at [317, 155] on icon at bounding box center [313, 159] width 11 height 15
type input "Onze Oplossing"
radio input "true"
checkbox input "true"
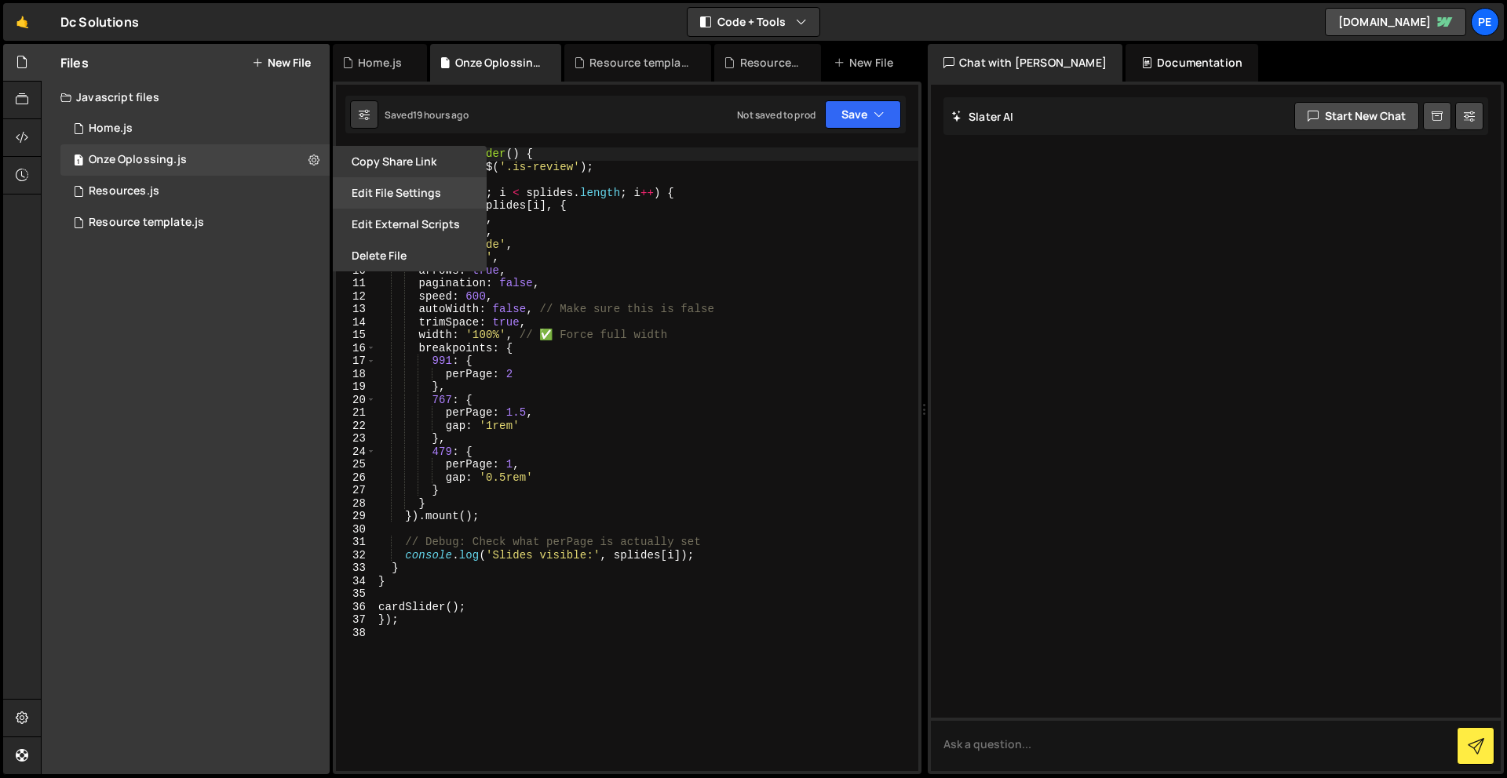
click at [413, 194] on button "Edit File Settings" at bounding box center [410, 192] width 154 height 31
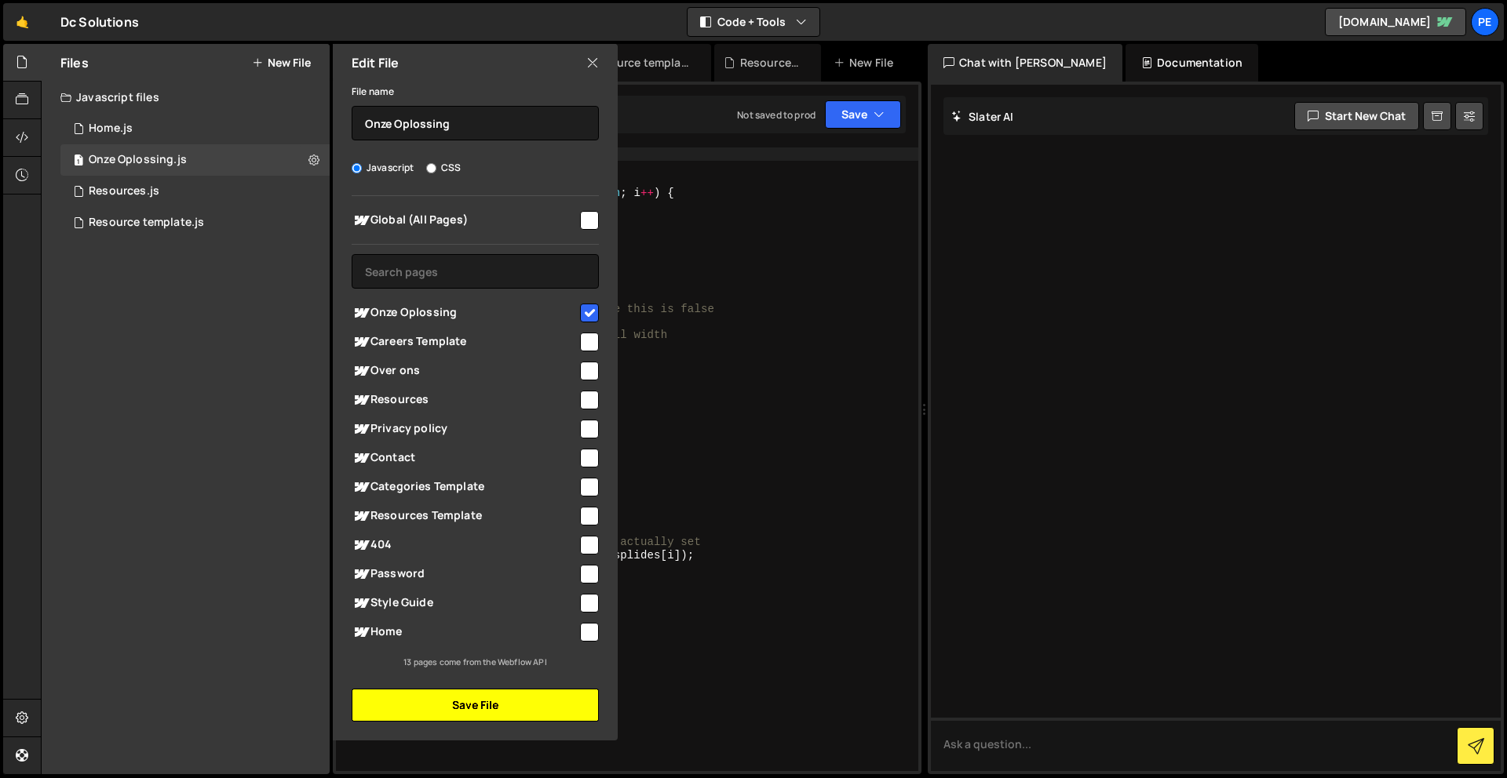
click at [461, 705] on button "Save File" at bounding box center [475, 705] width 247 height 33
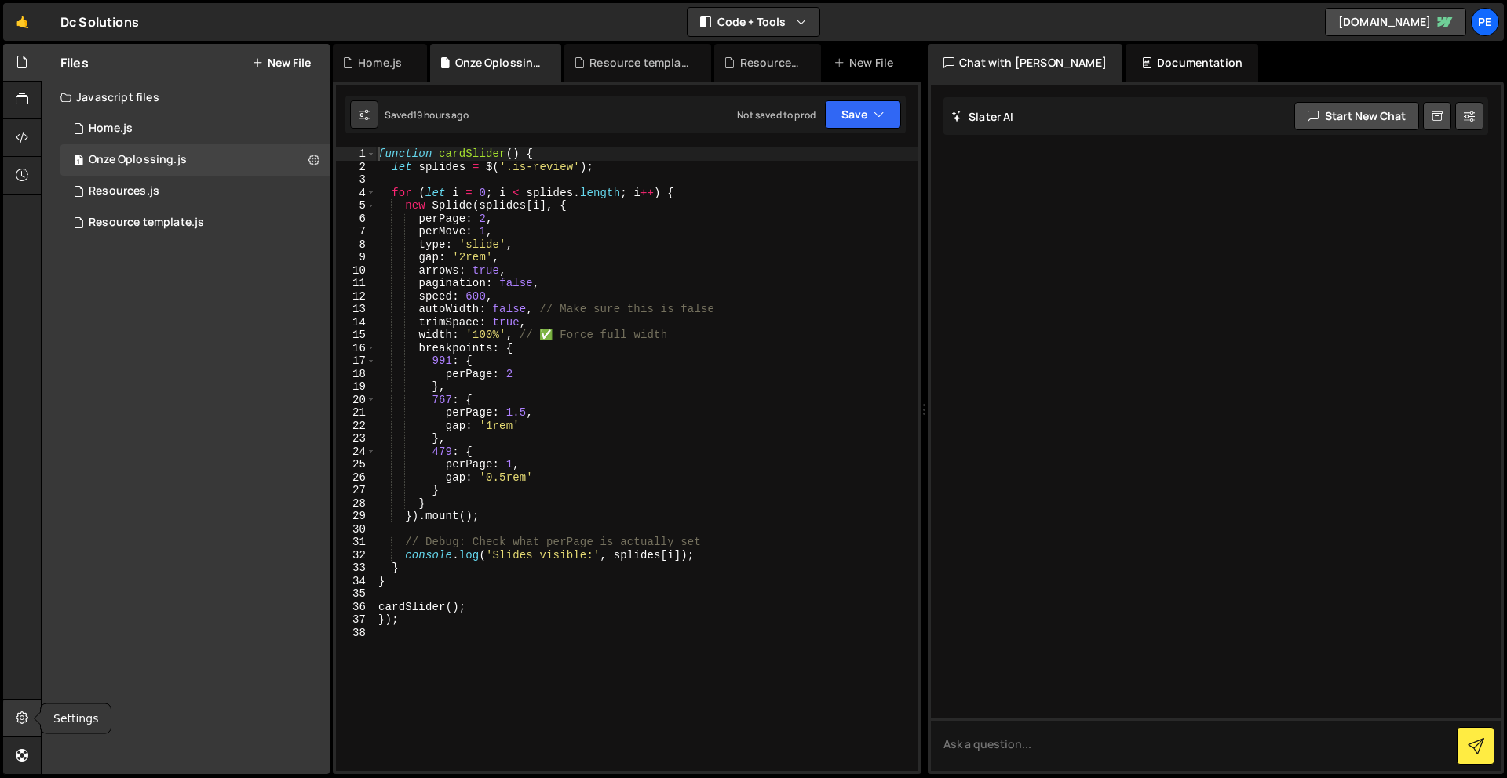
click at [24, 716] on icon at bounding box center [22, 717] width 13 height 17
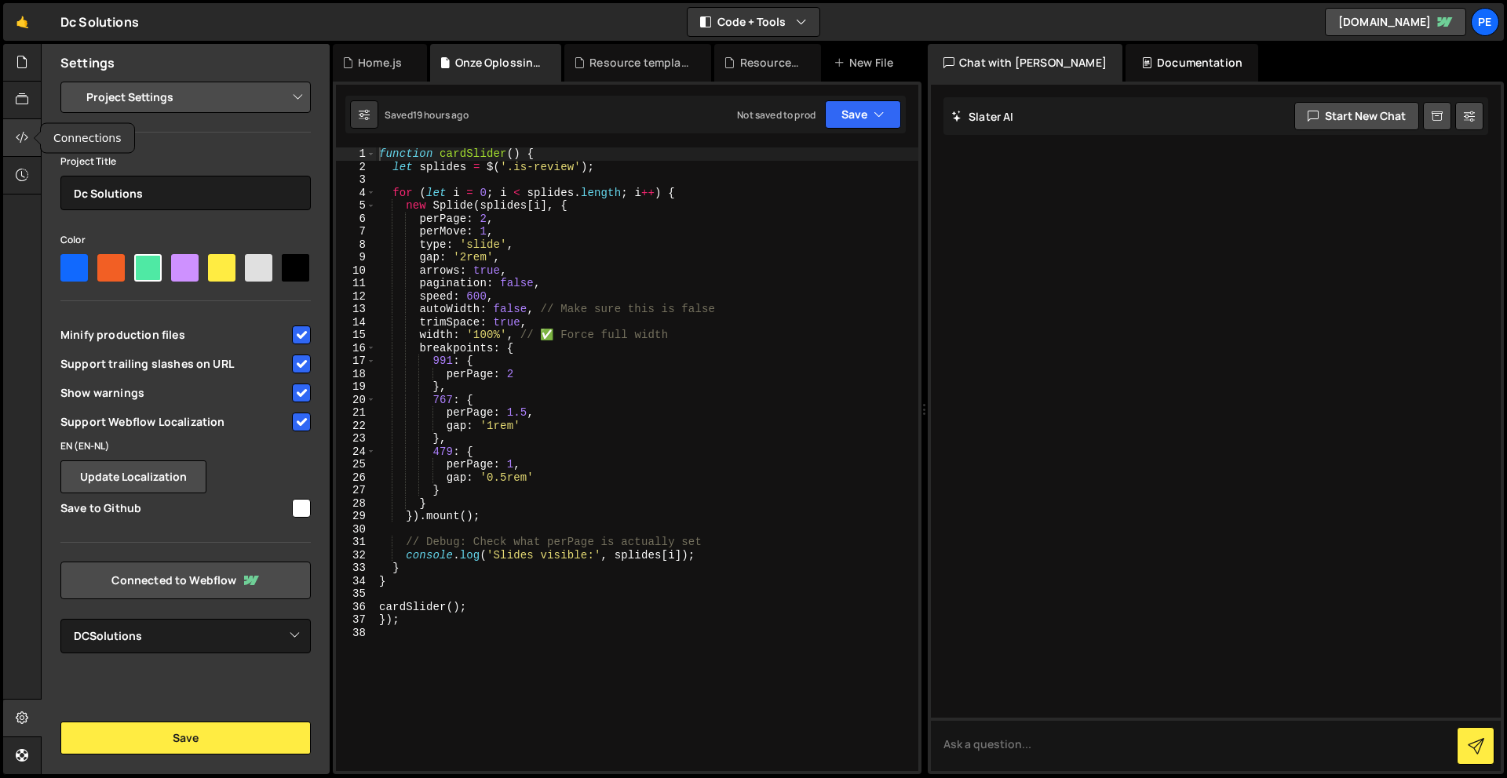
click at [20, 137] on icon at bounding box center [22, 137] width 13 height 17
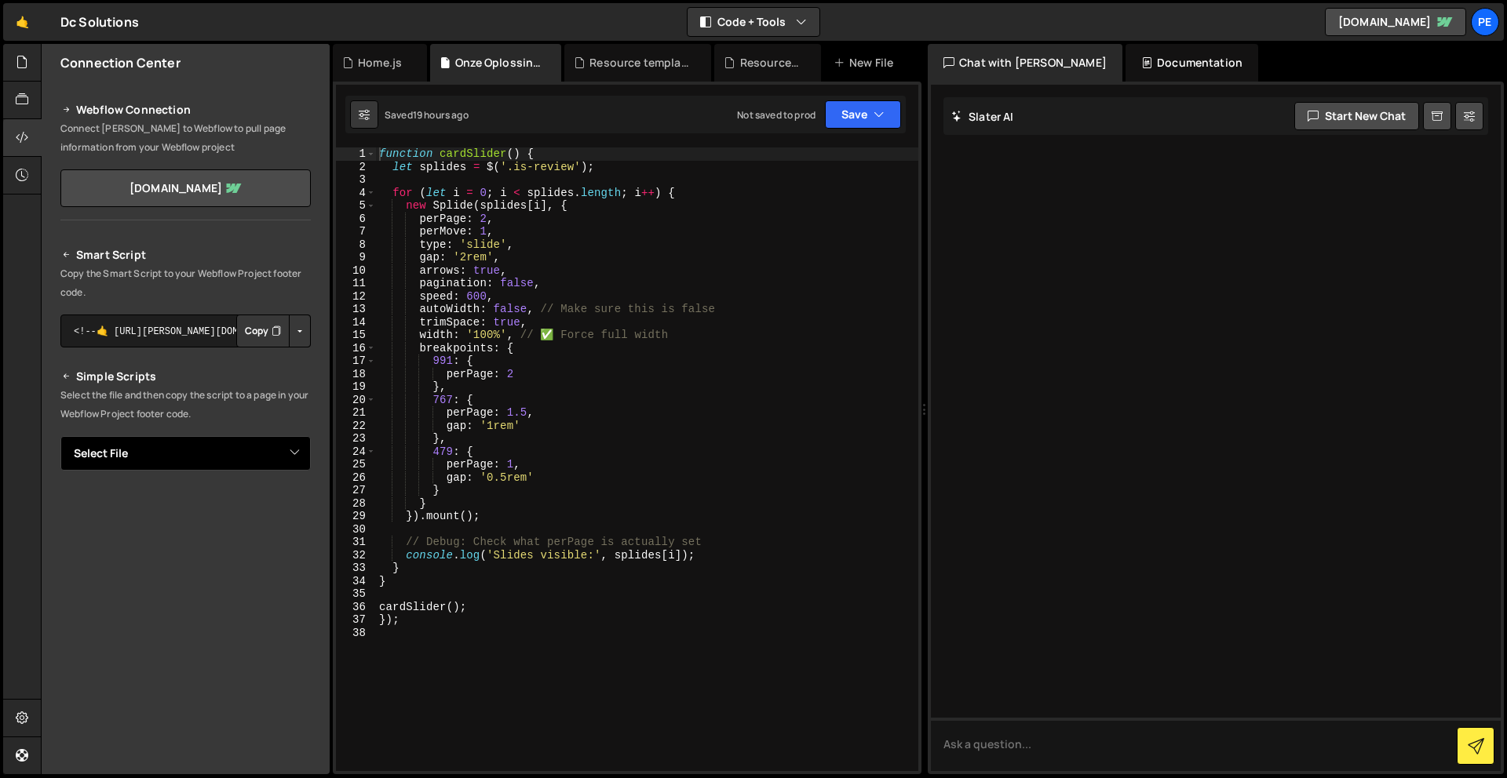
click at [244, 450] on select "Select File Home.js Onze Oplossing.js Resources.js Resource template.js" at bounding box center [185, 453] width 250 height 35
select select "47480"
click at [60, 436] on select "Select File Home.js Onze Oplossing.js Resources.js Resource template.js" at bounding box center [185, 453] width 250 height 35
click at [266, 454] on select "Select File Home.js Onze Oplossing.js Resources.js Resource template.js" at bounding box center [185, 453] width 250 height 35
select select
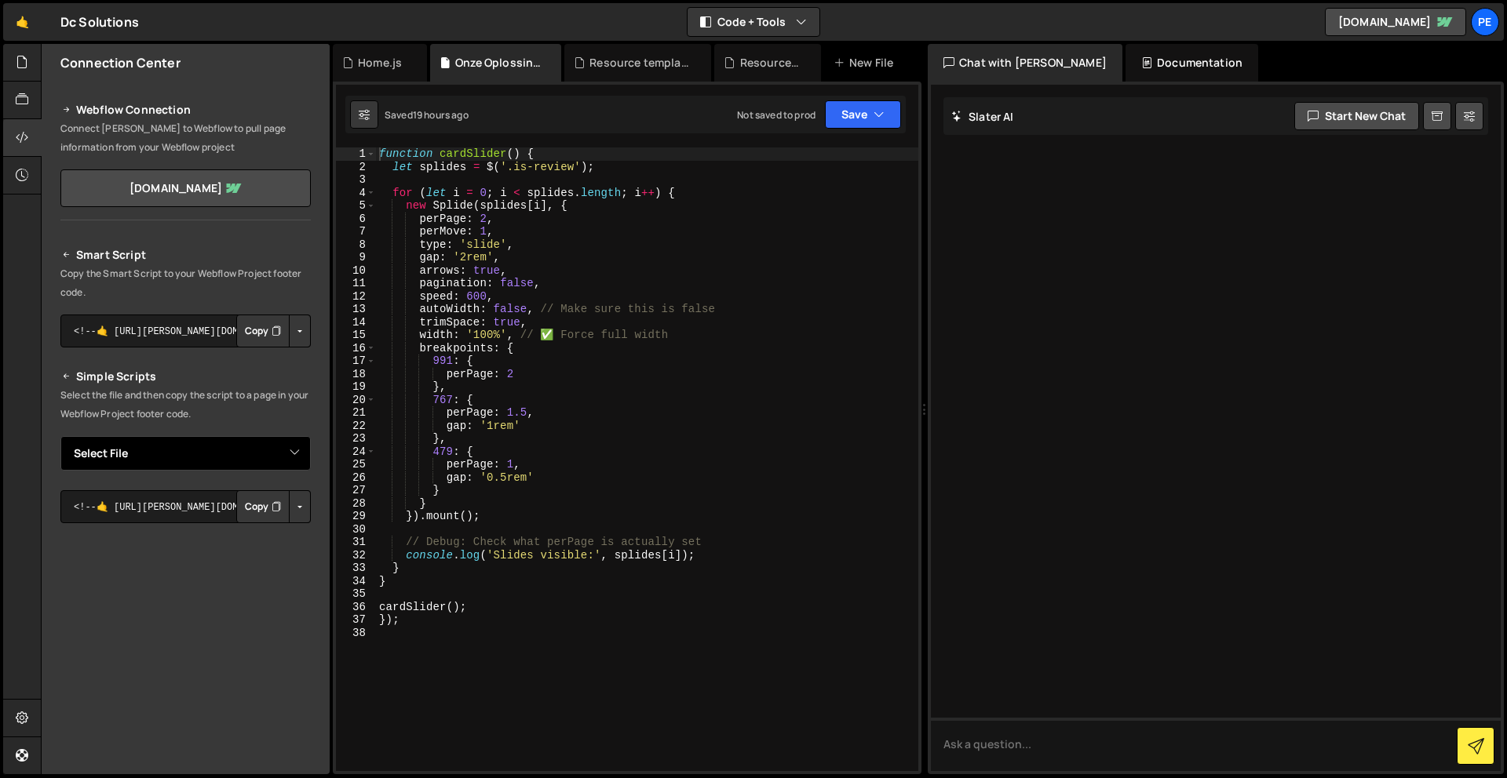
click at [60, 436] on select "Select File Home.js Onze Oplossing.js Resources.js Resource template.js" at bounding box center [185, 453] width 250 height 35
click at [232, 191] on link "[DOMAIN_NAME]" at bounding box center [185, 188] width 250 height 38
